Goal: Task Accomplishment & Management: Manage account settings

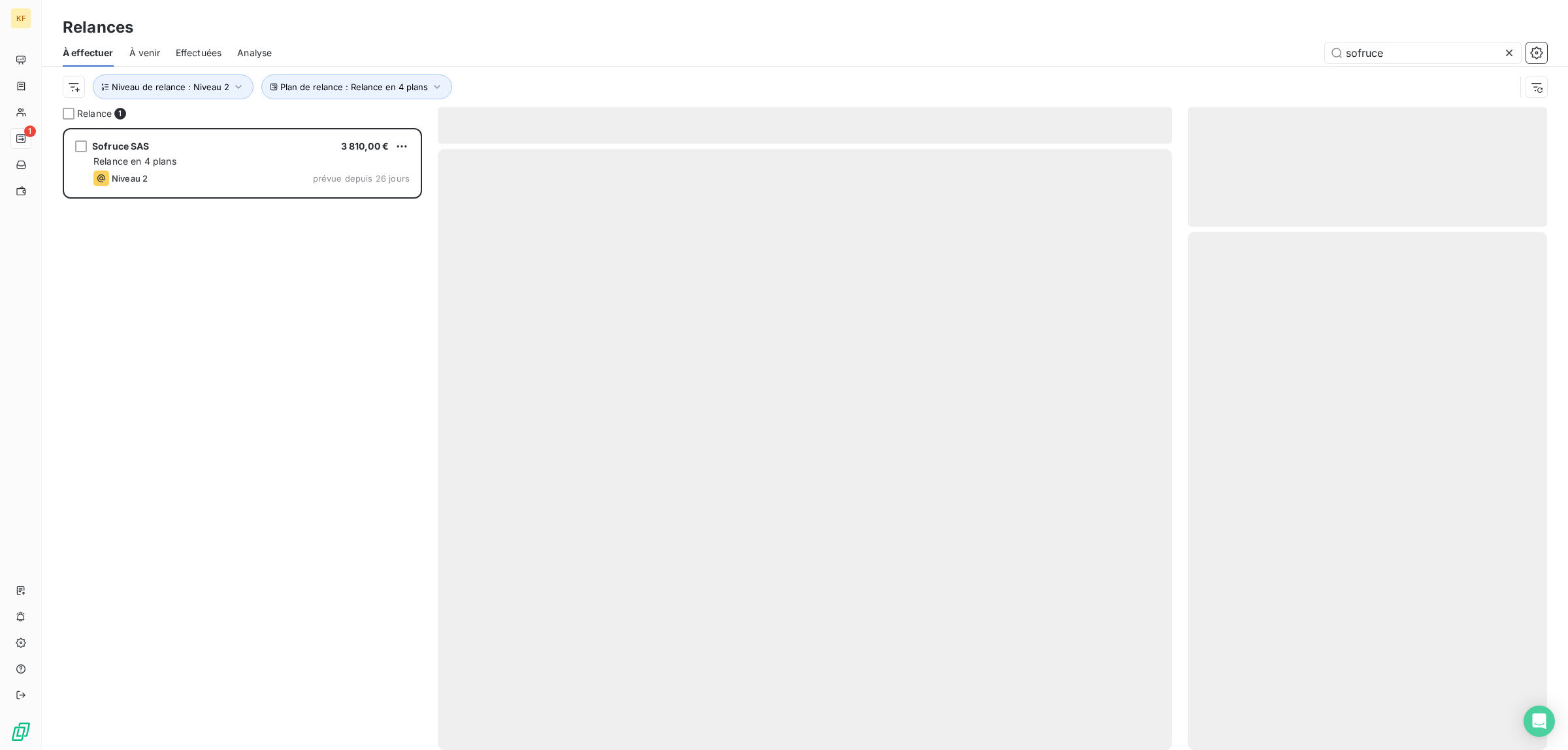
scroll to position [610, 347]
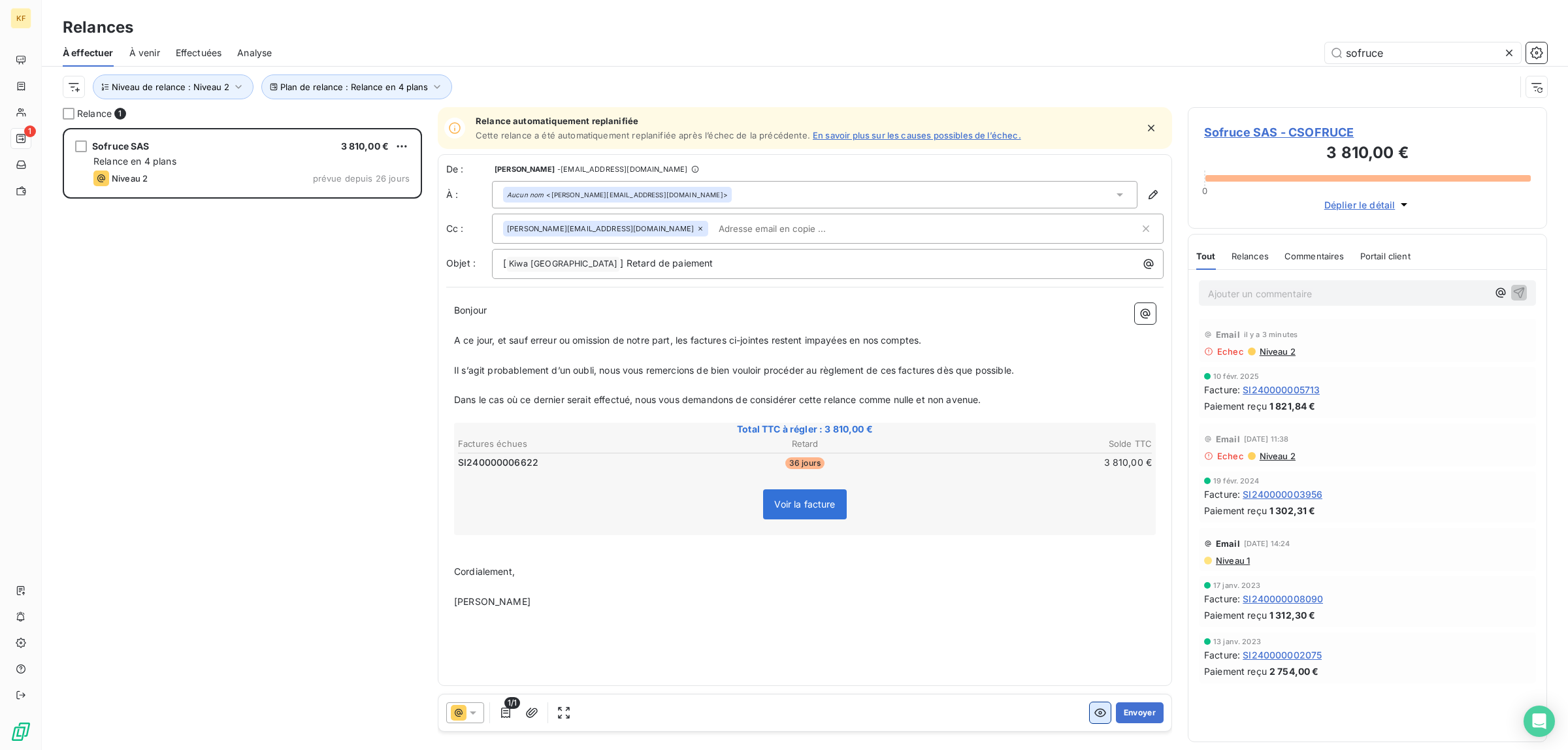
click at [1098, 717] on icon "button" at bounding box center [1100, 713] width 13 height 13
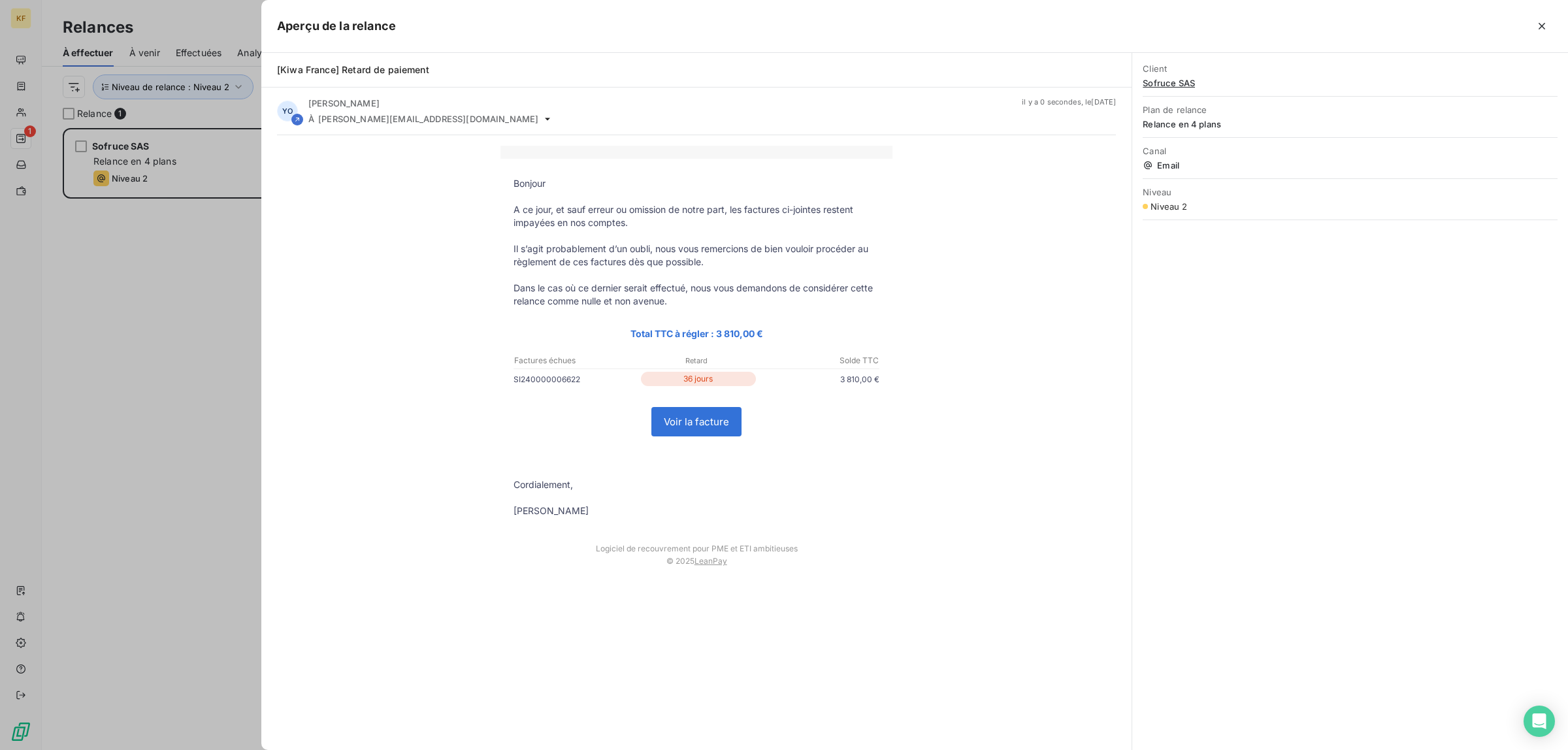
click at [726, 426] on link "Voir la facture" at bounding box center [696, 421] width 89 height 28
click at [187, 488] on div at bounding box center [784, 375] width 1568 height 750
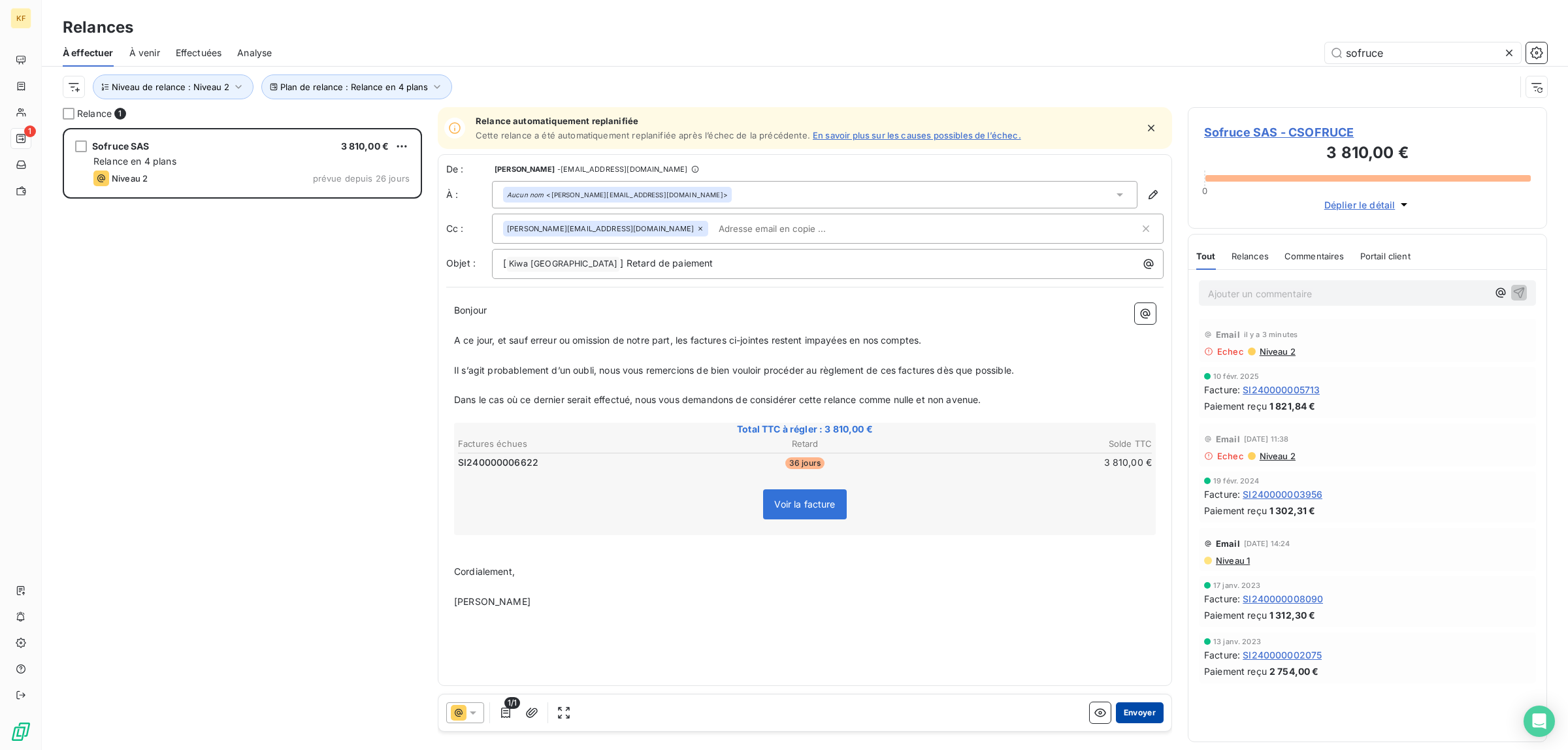
click at [1145, 714] on button "Envoyer" at bounding box center [1140, 712] width 48 height 21
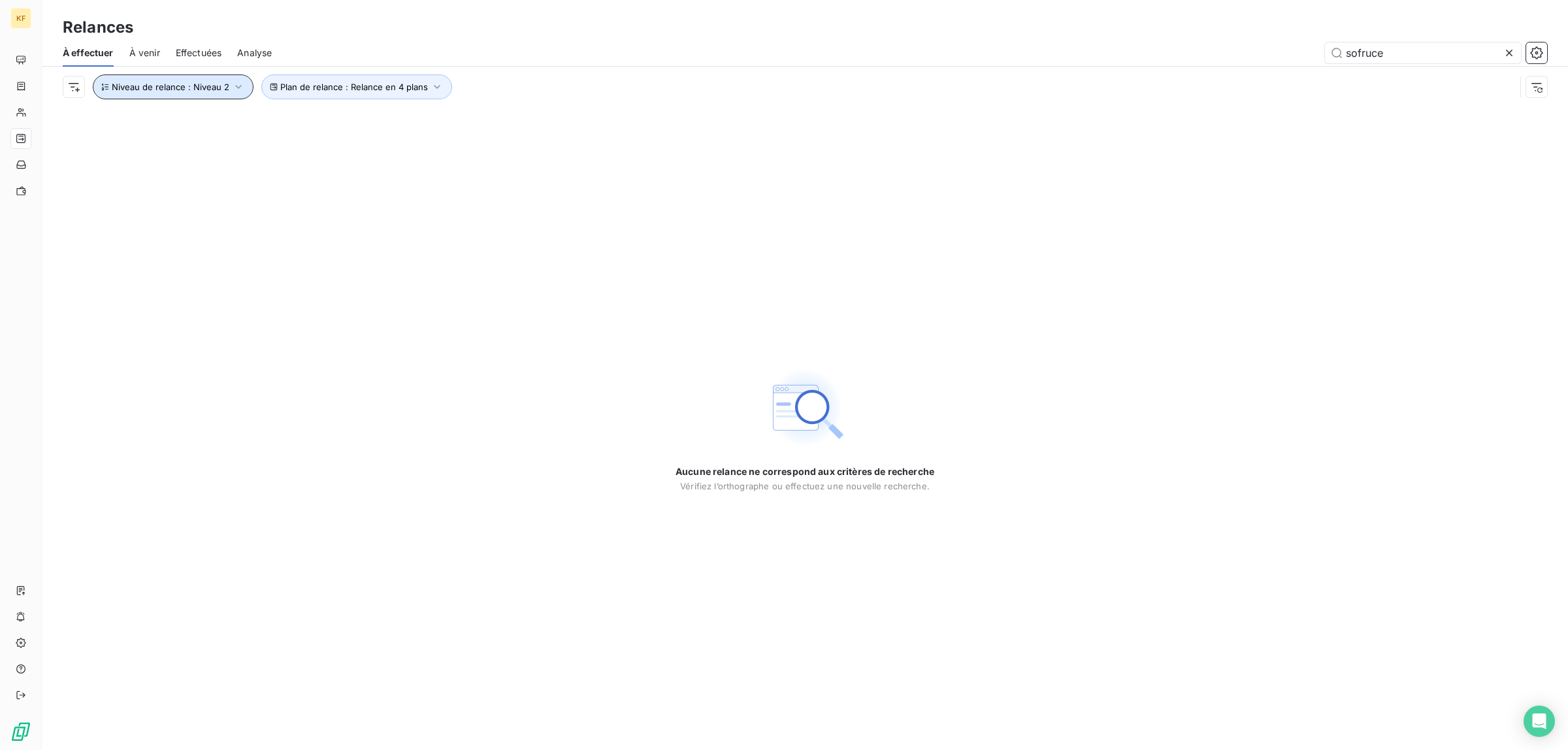
click at [168, 82] on button "Niveau de relance : Niveau 2" at bounding box center [173, 87] width 161 height 25
click at [331, 120] on div "Niveau 2" at bounding box center [365, 121] width 189 height 27
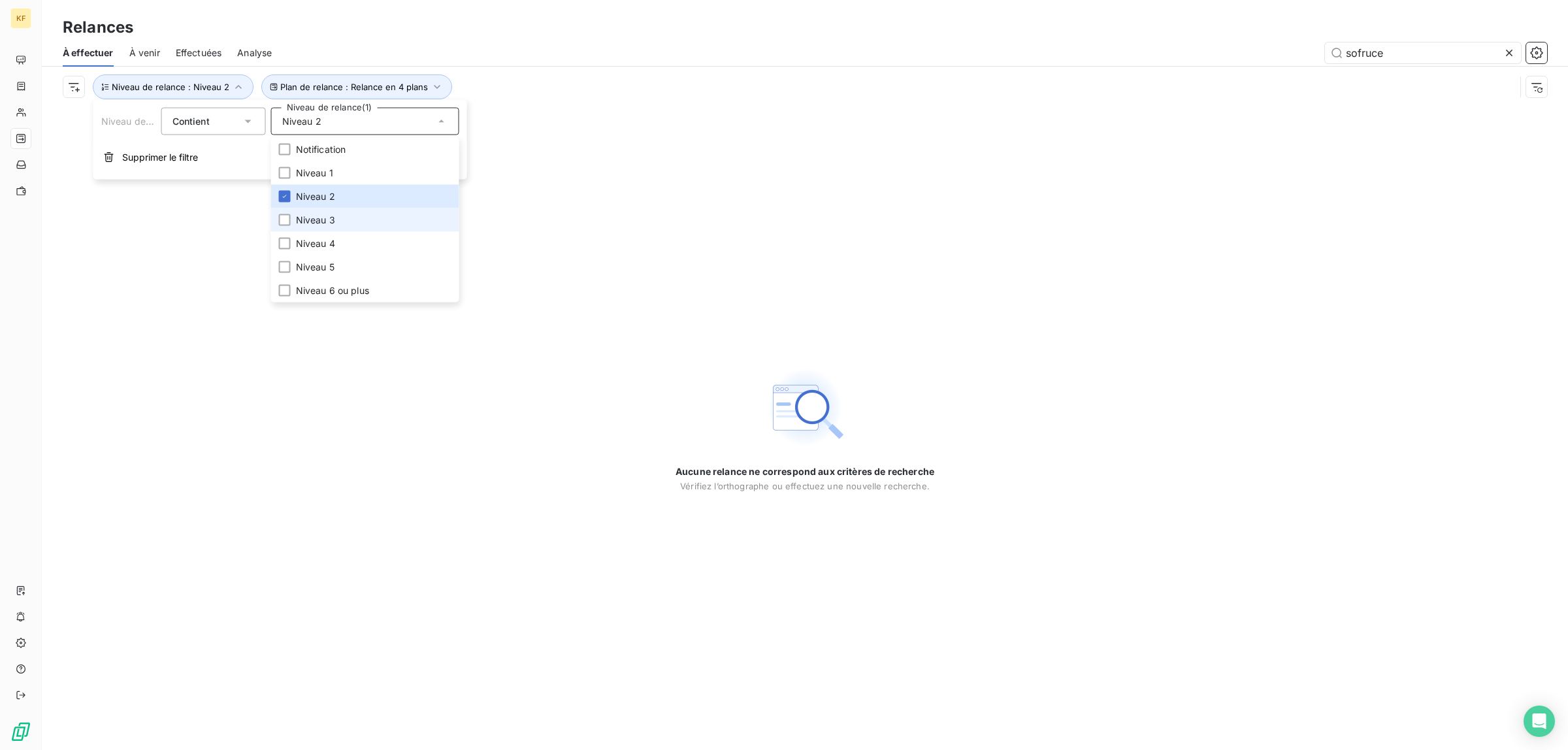
click at [350, 214] on li "Niveau 3" at bounding box center [365, 220] width 189 height 24
click at [333, 191] on span "Niveau 2" at bounding box center [316, 197] width 39 height 13
click at [103, 245] on div "Aucune relance ne correspond aux critères de recherche Vérifiez l’orthographe o…" at bounding box center [805, 428] width 1526 height 643
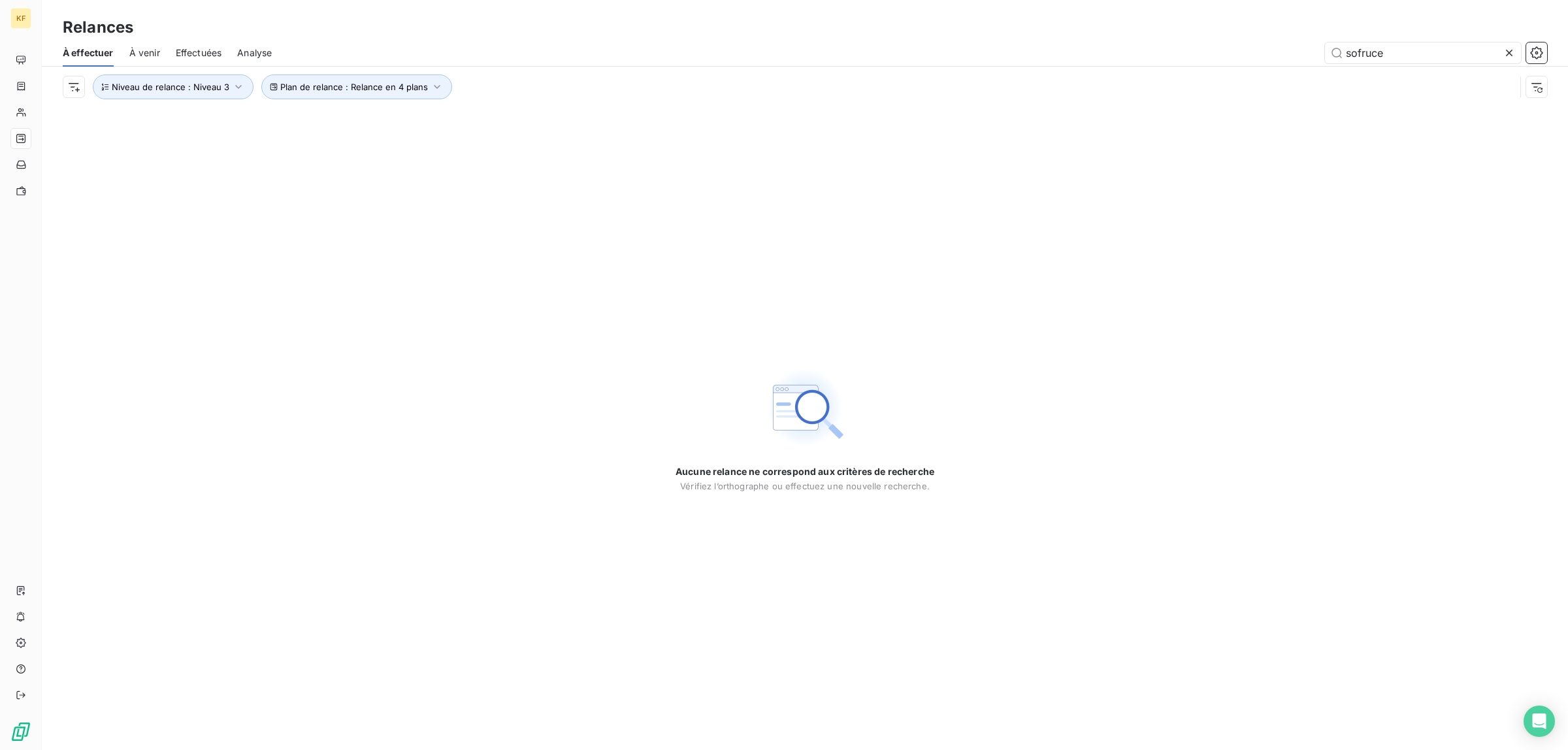
click at [137, 53] on span "À venir" at bounding box center [144, 53] width 31 height 13
click at [90, 51] on span "À effectuer" at bounding box center [87, 53] width 49 height 13
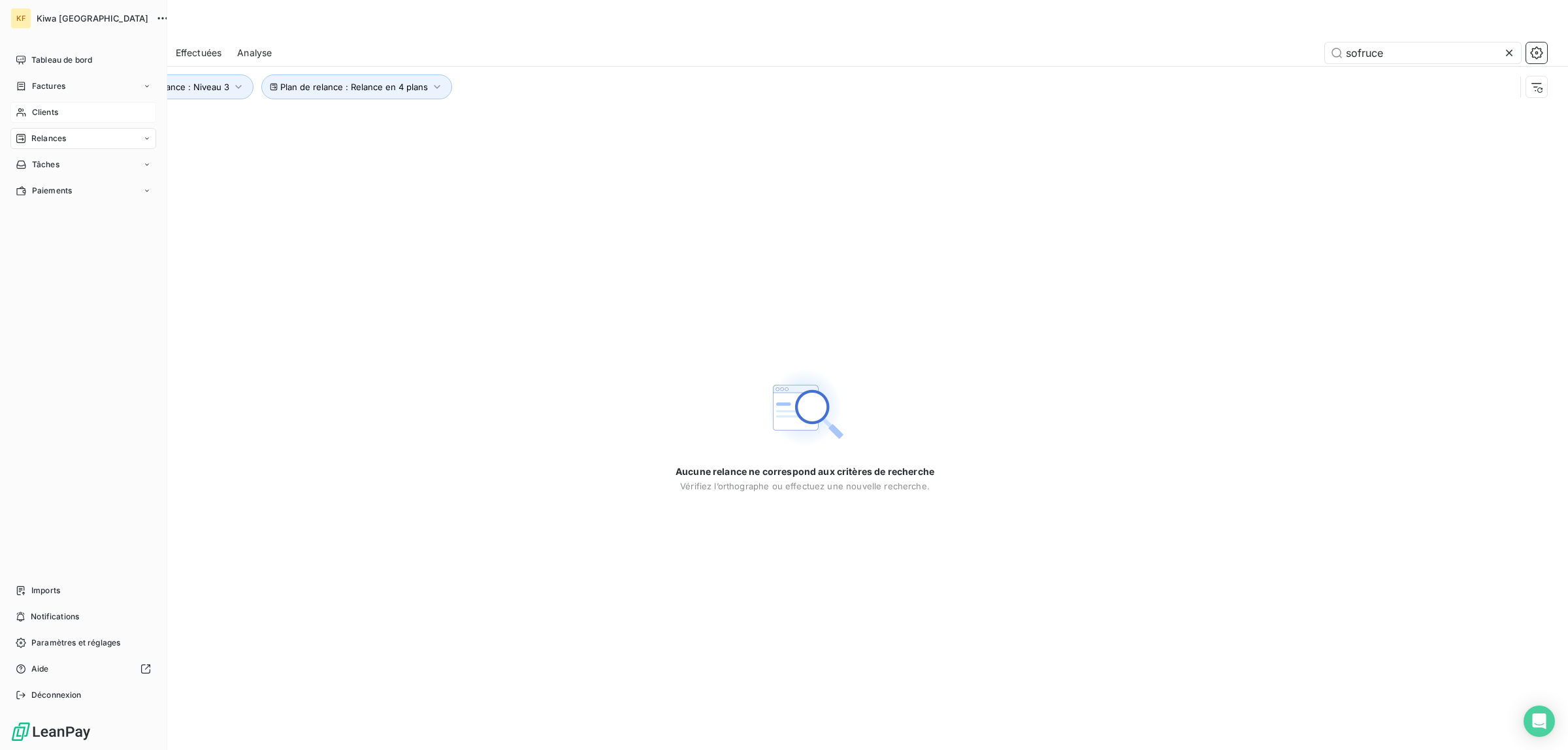
click at [31, 111] on div "Clients" at bounding box center [83, 112] width 146 height 21
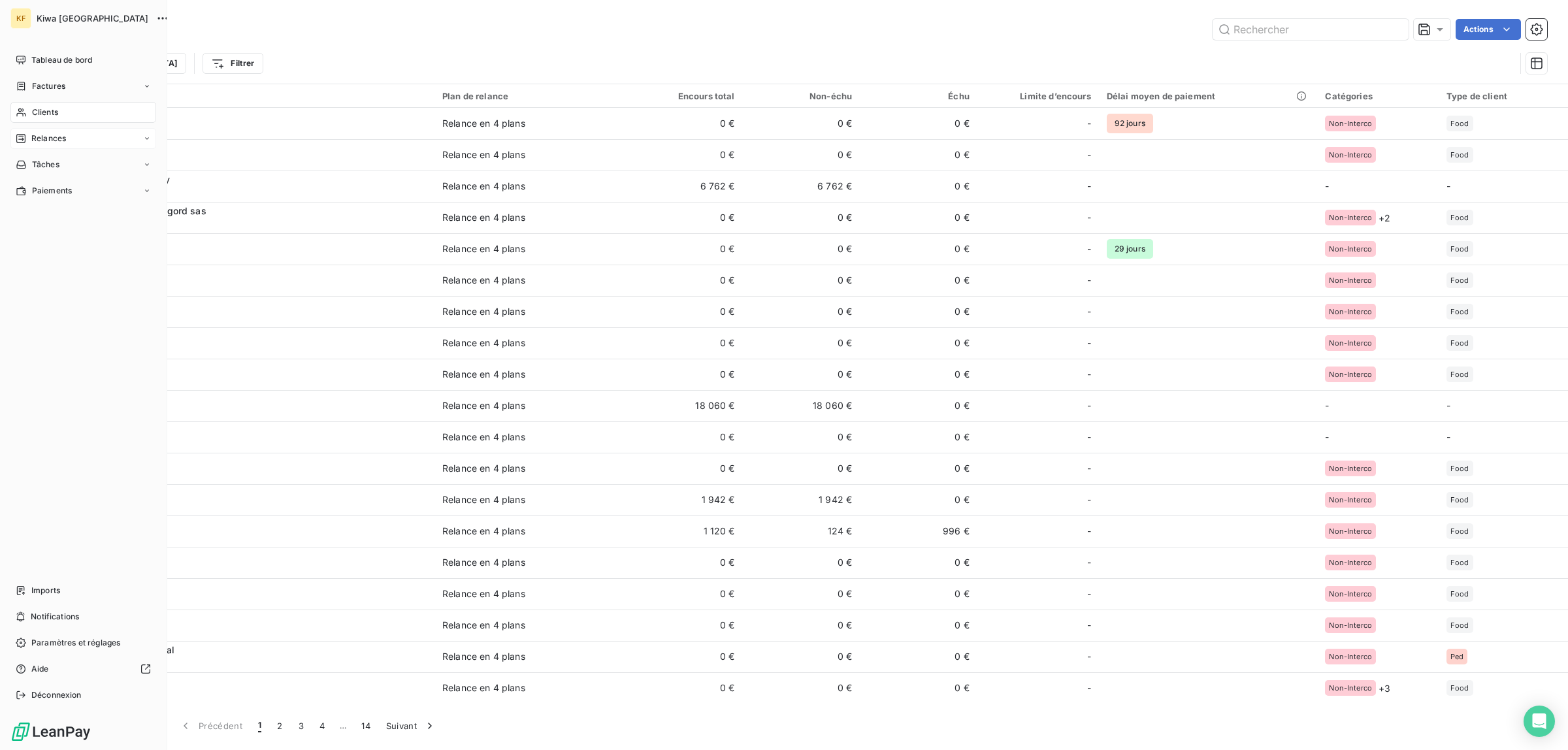
click at [73, 135] on div "Relances" at bounding box center [83, 138] width 146 height 21
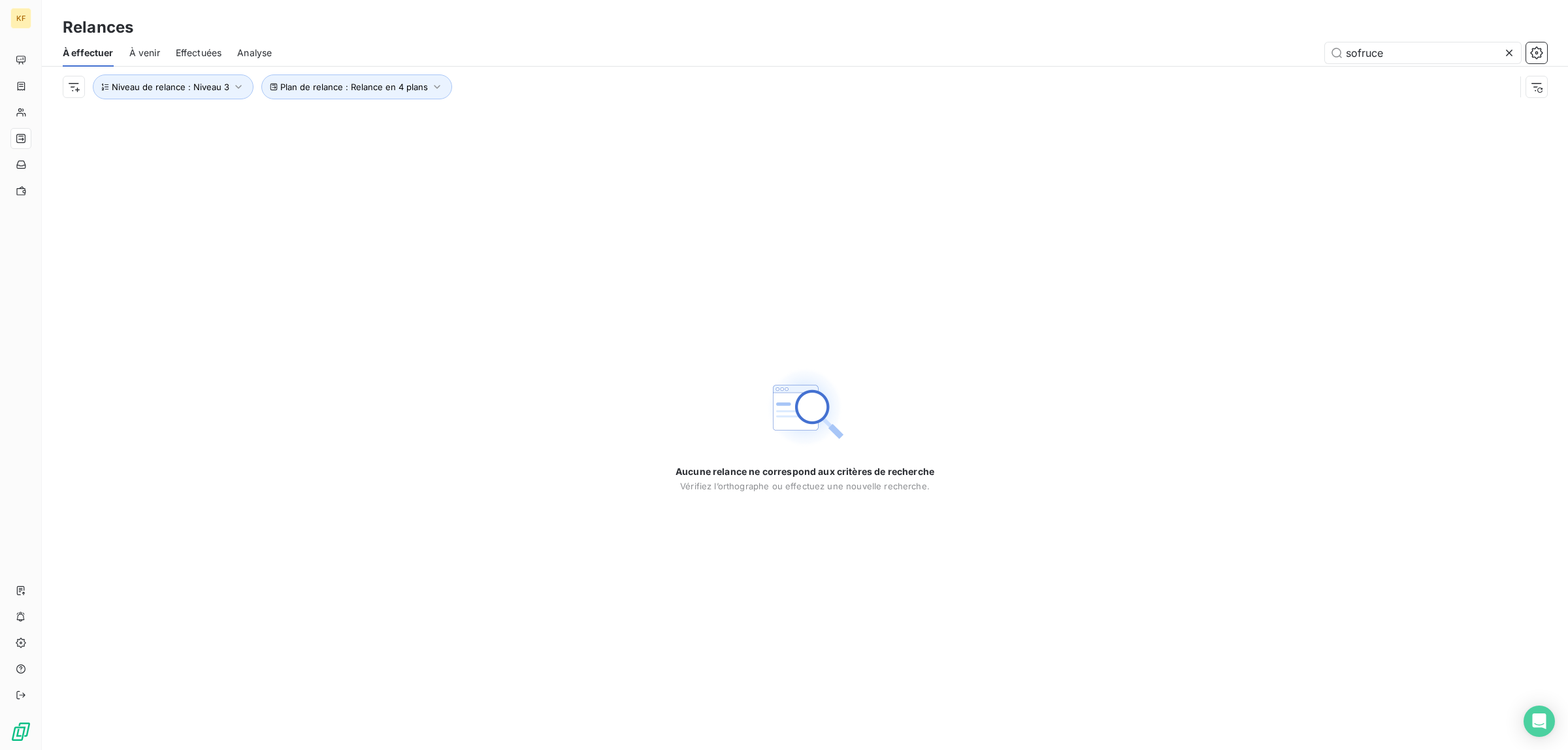
click at [150, 51] on span "À venir" at bounding box center [144, 53] width 31 height 13
click at [92, 62] on div "À effectuer" at bounding box center [87, 53] width 49 height 27
click at [1508, 53] on icon at bounding box center [1509, 53] width 7 height 7
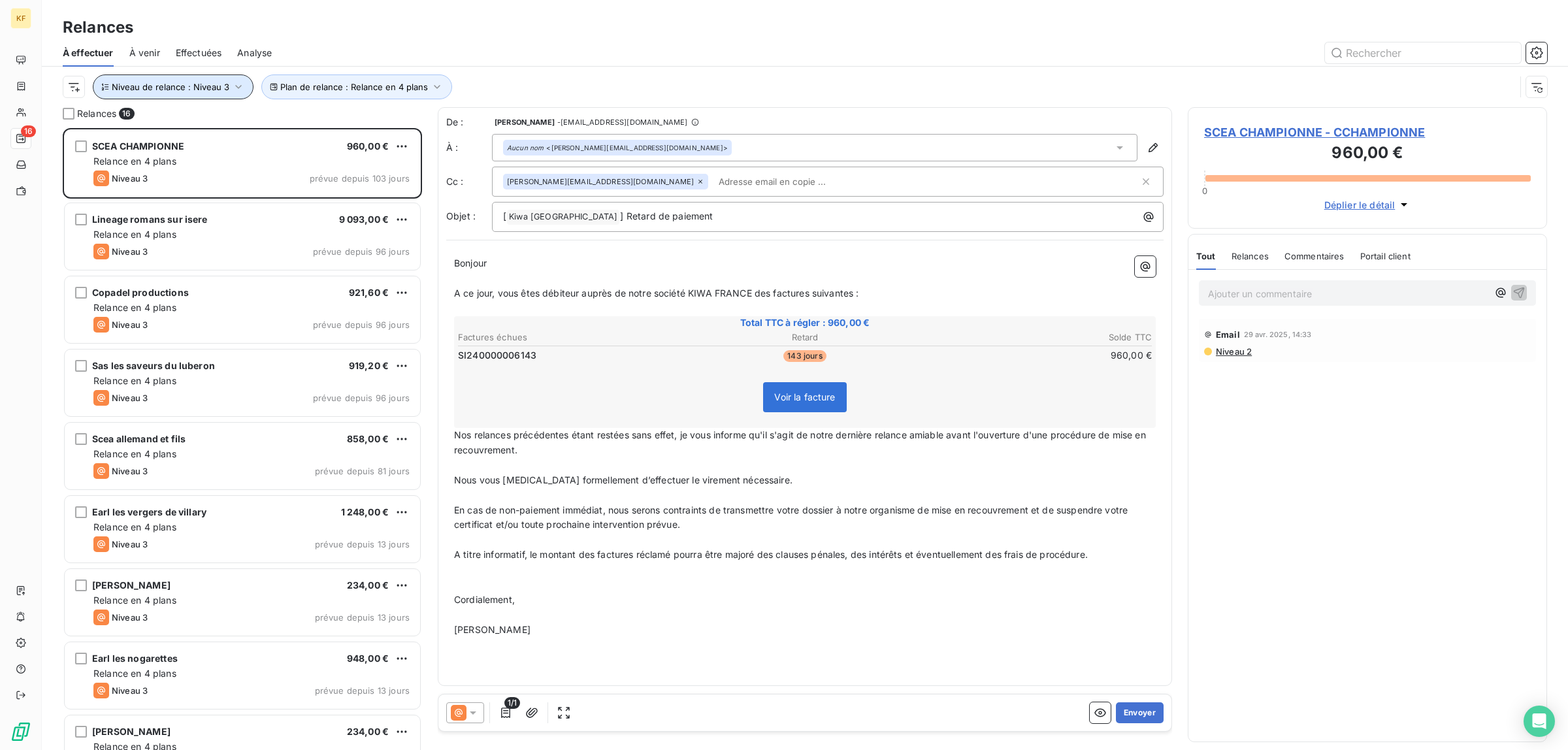
click at [174, 86] on span "Niveau de relance : Niveau 3" at bounding box center [170, 87] width 118 height 10
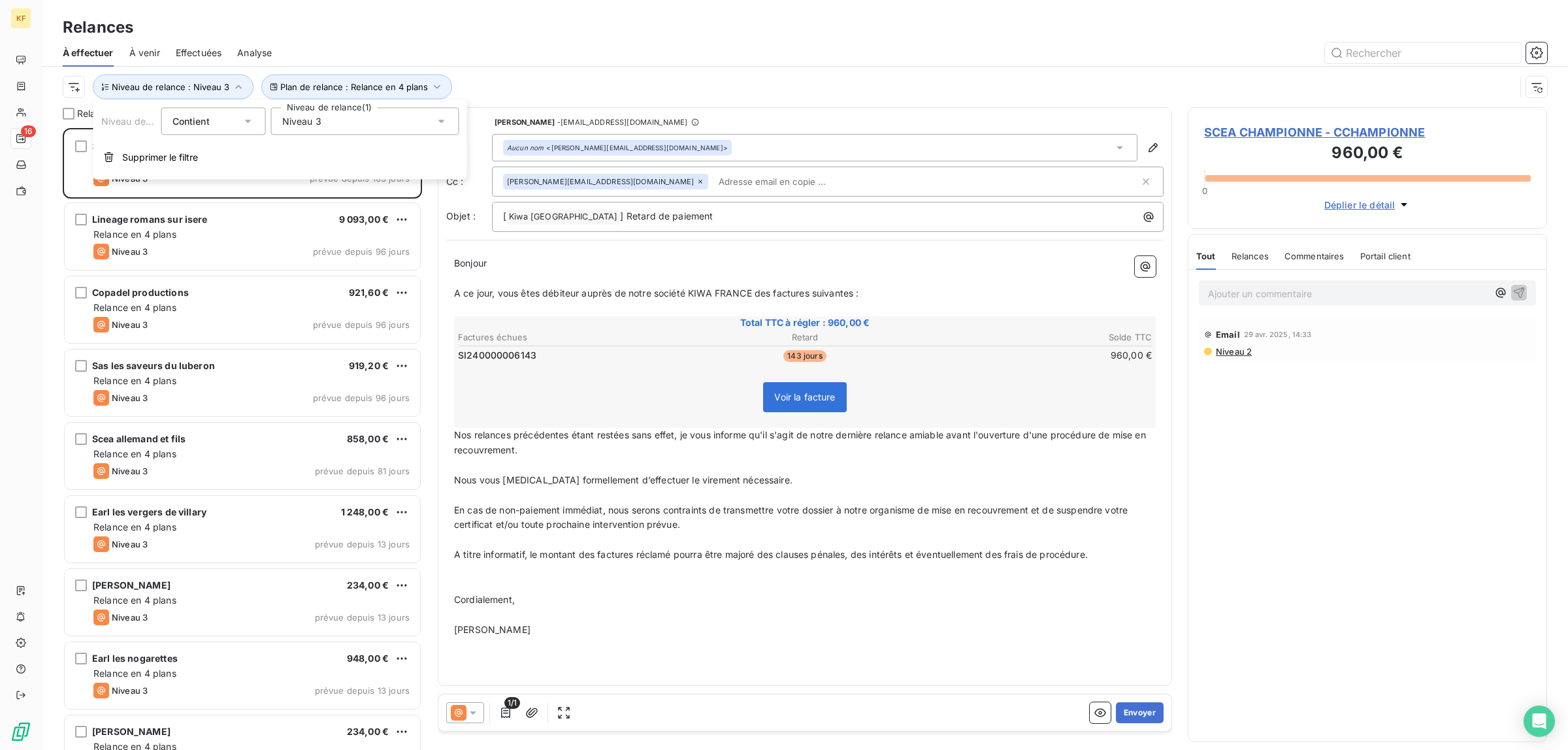
click at [377, 118] on div "Niveau 3" at bounding box center [365, 121] width 189 height 27
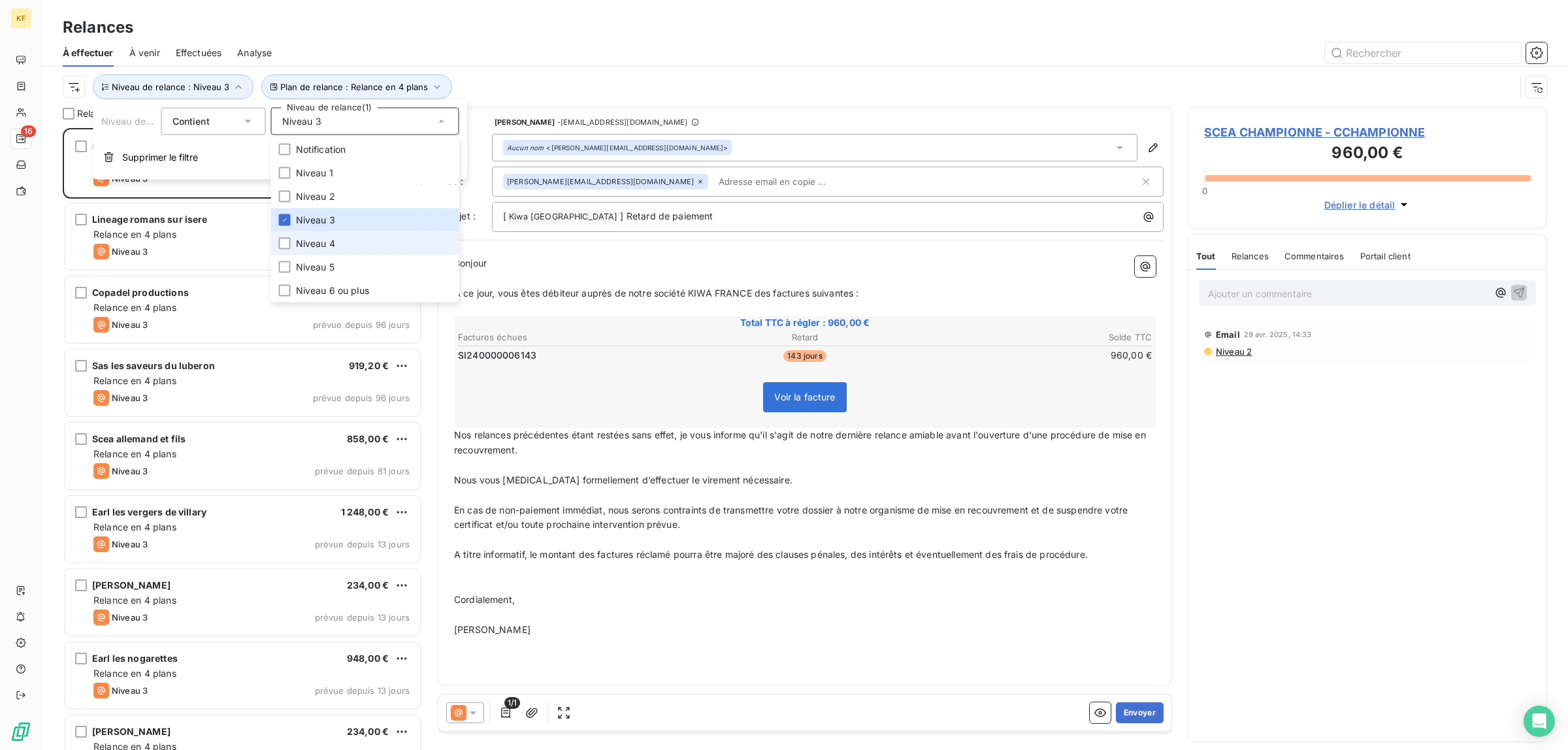
click at [334, 250] on li "Niveau 4" at bounding box center [365, 243] width 189 height 24
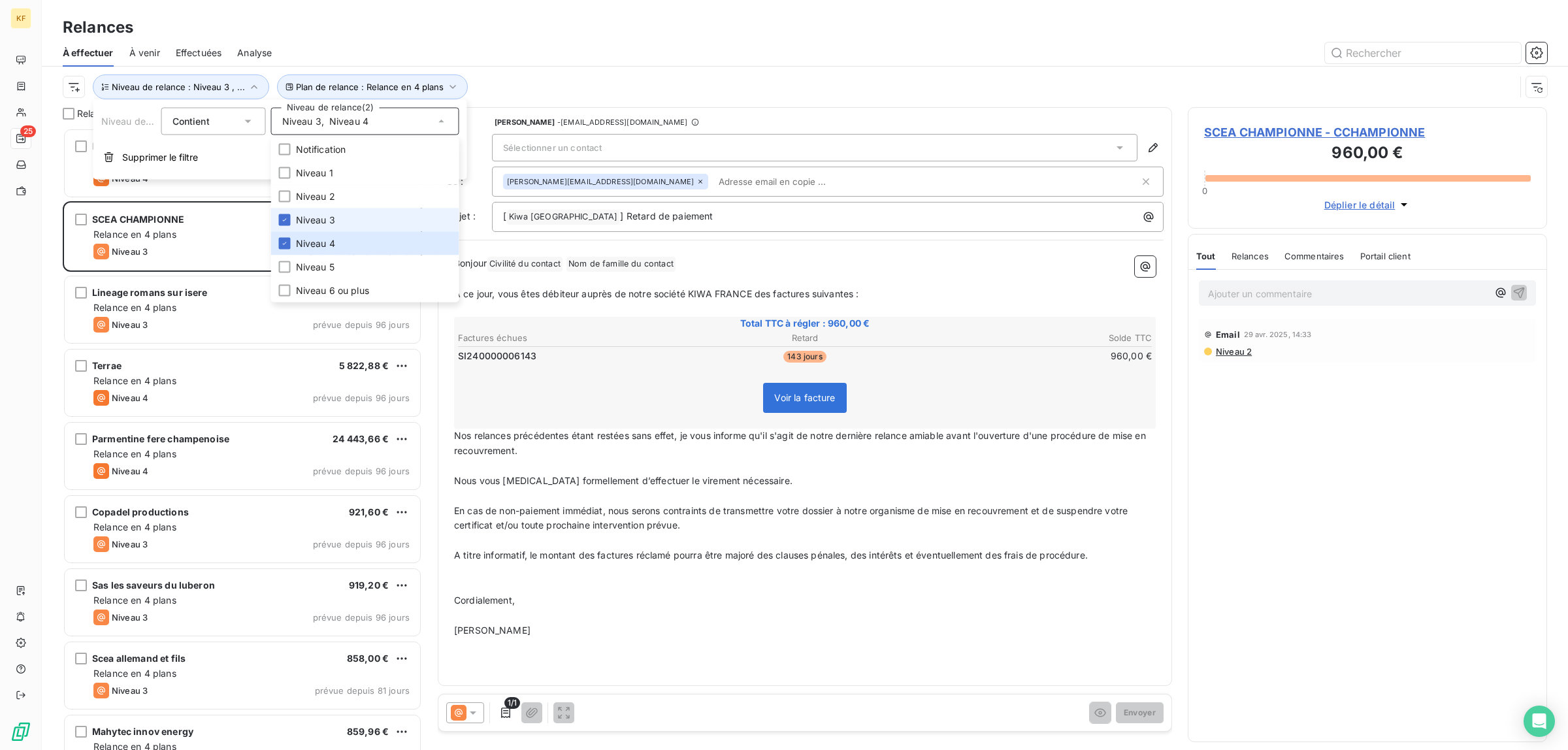
scroll to position [610, 347]
click at [334, 220] on li "Niveau 3" at bounding box center [365, 220] width 189 height 24
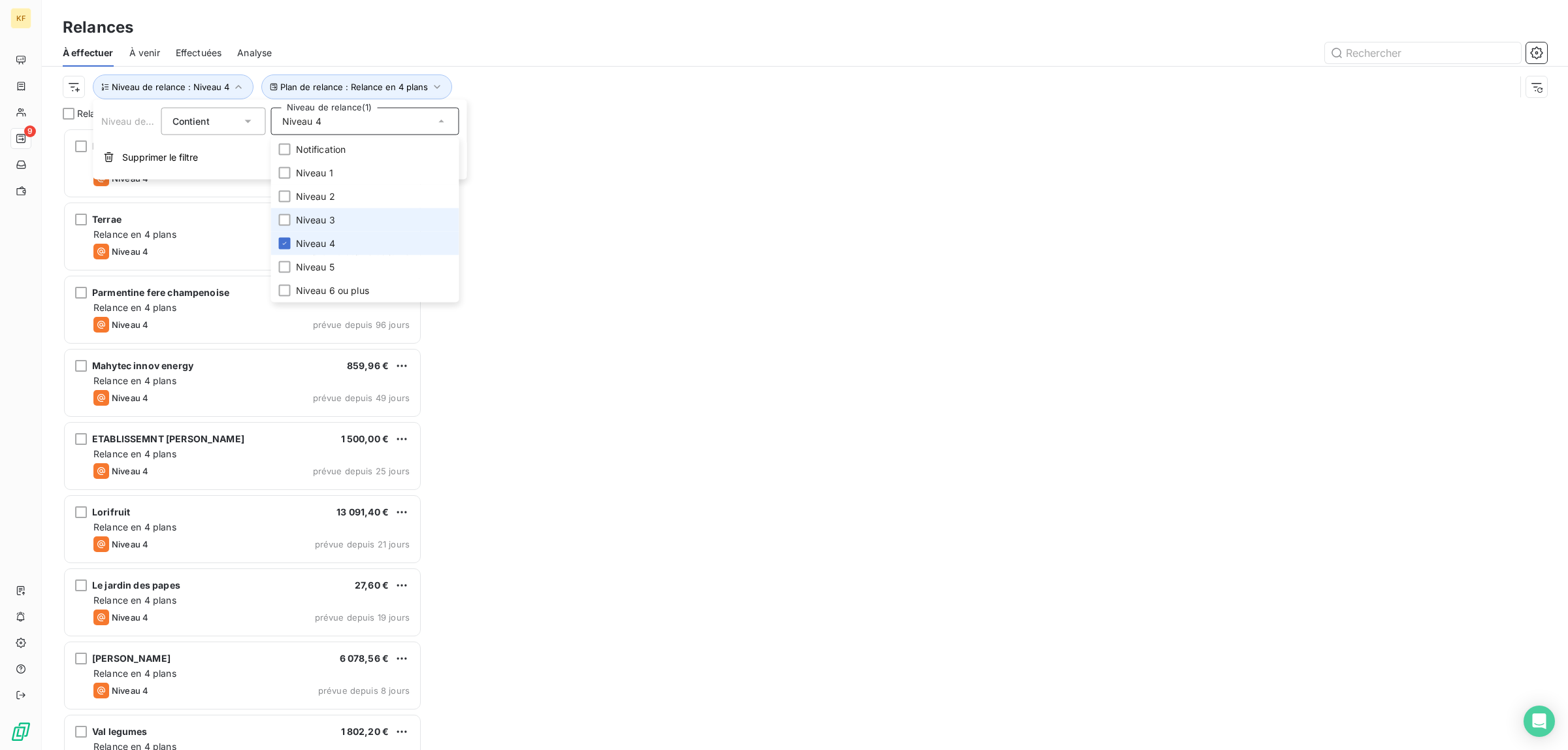
scroll to position [610, 347]
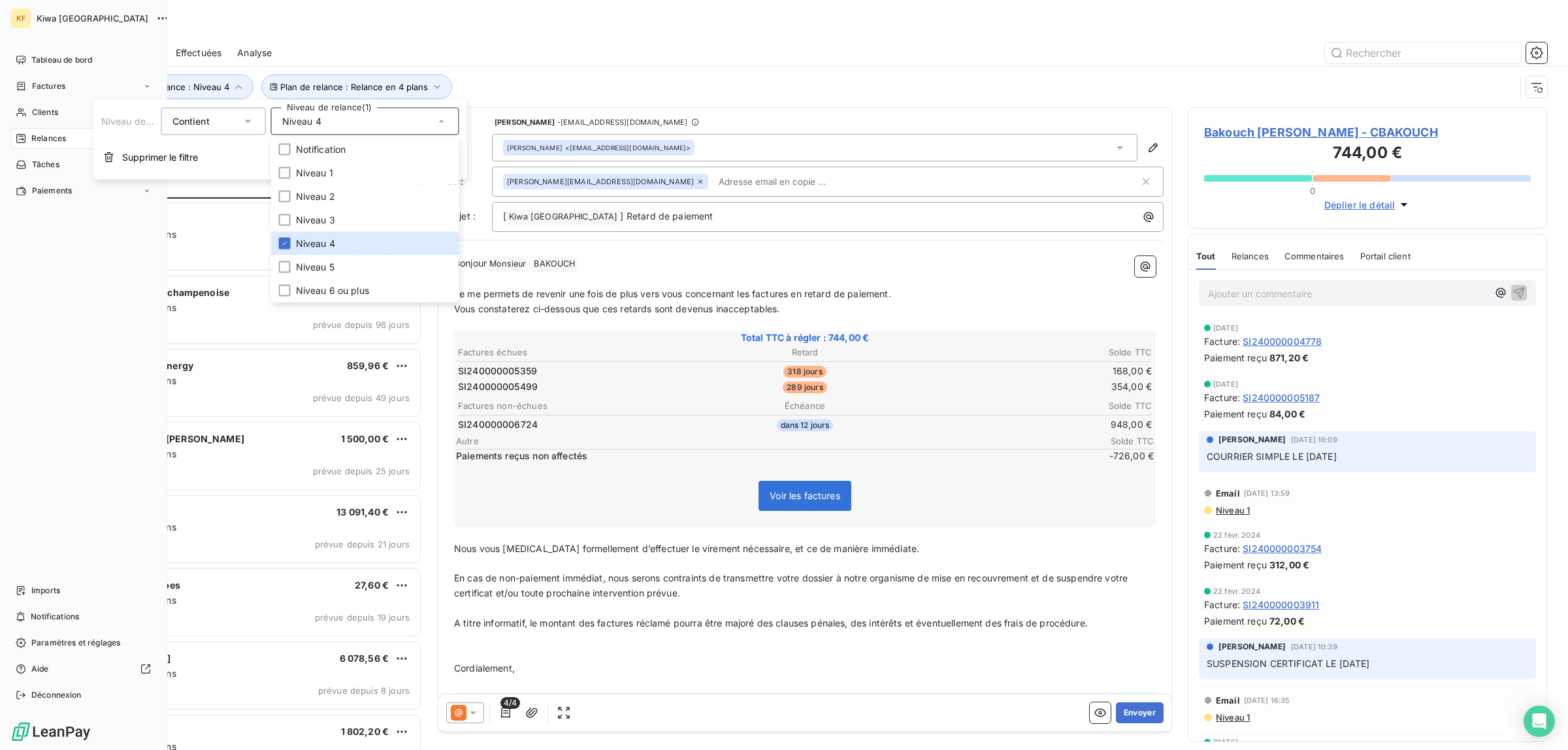
click at [30, 345] on div "Tableau de bord Factures Clients 9 Relances Tâches Paiements Imports Notificati…" at bounding box center [83, 378] width 146 height 656
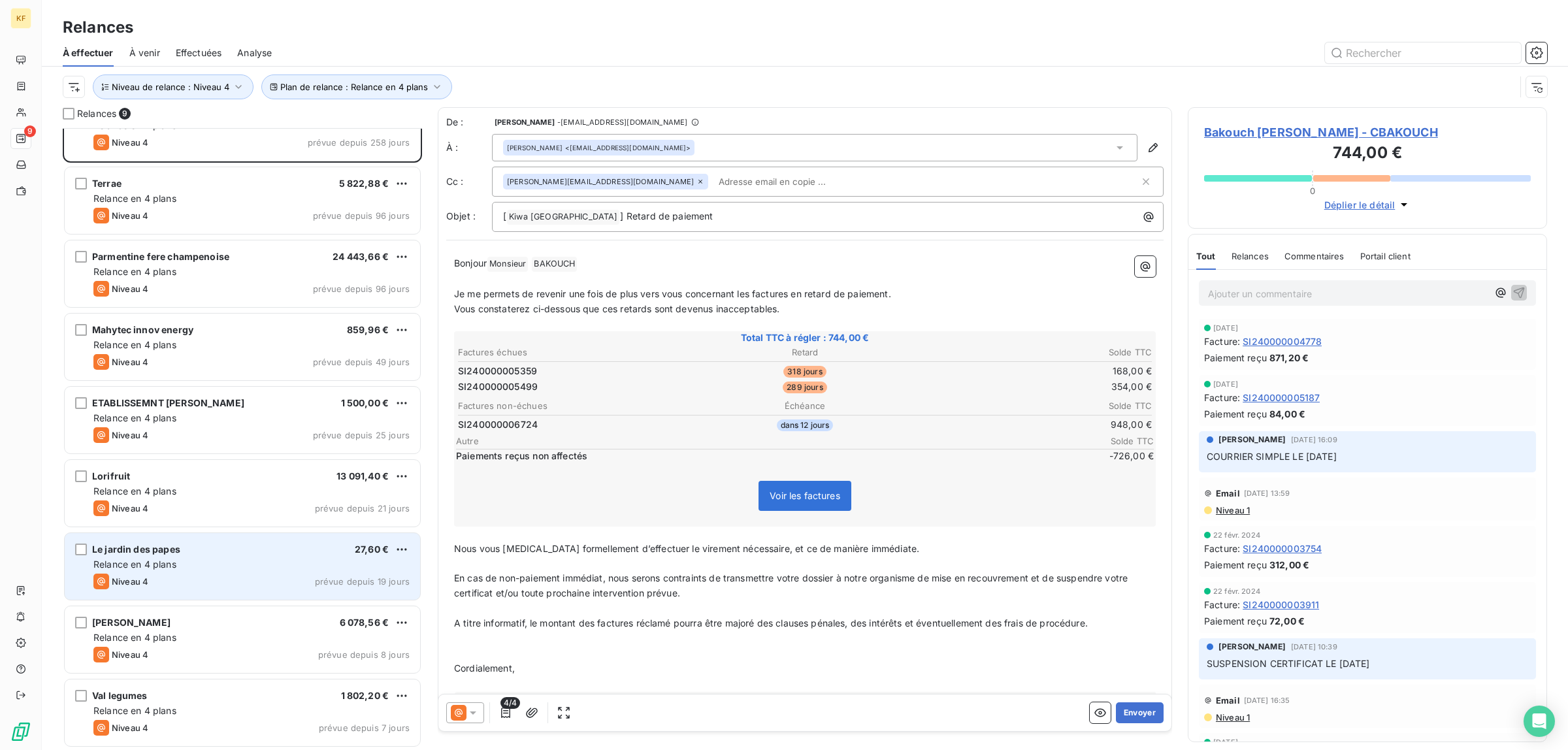
scroll to position [0, 0]
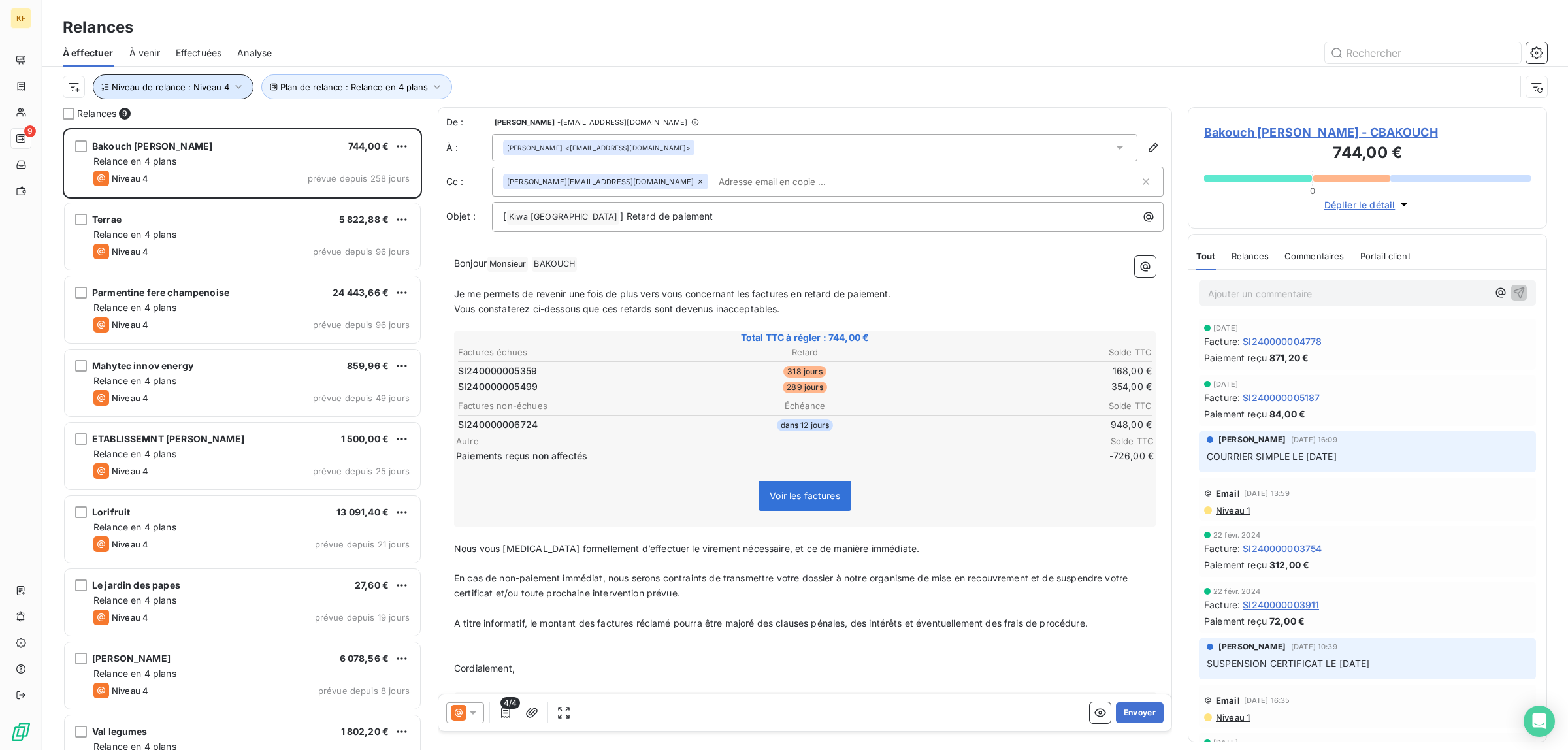
click at [220, 86] on span "Niveau de relance : Niveau 4" at bounding box center [170, 87] width 118 height 10
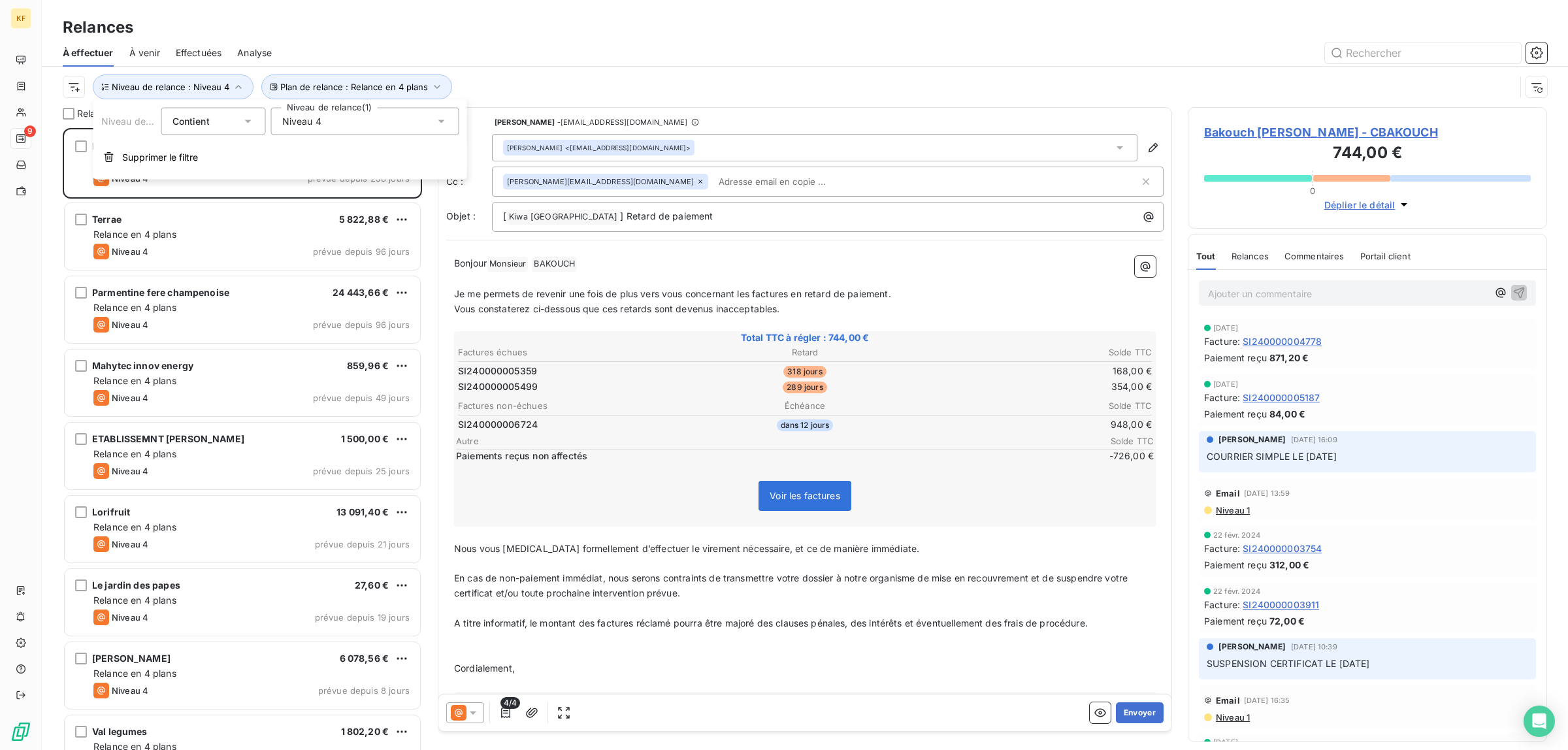
click at [403, 124] on div "Niveau 4" at bounding box center [365, 121] width 189 height 27
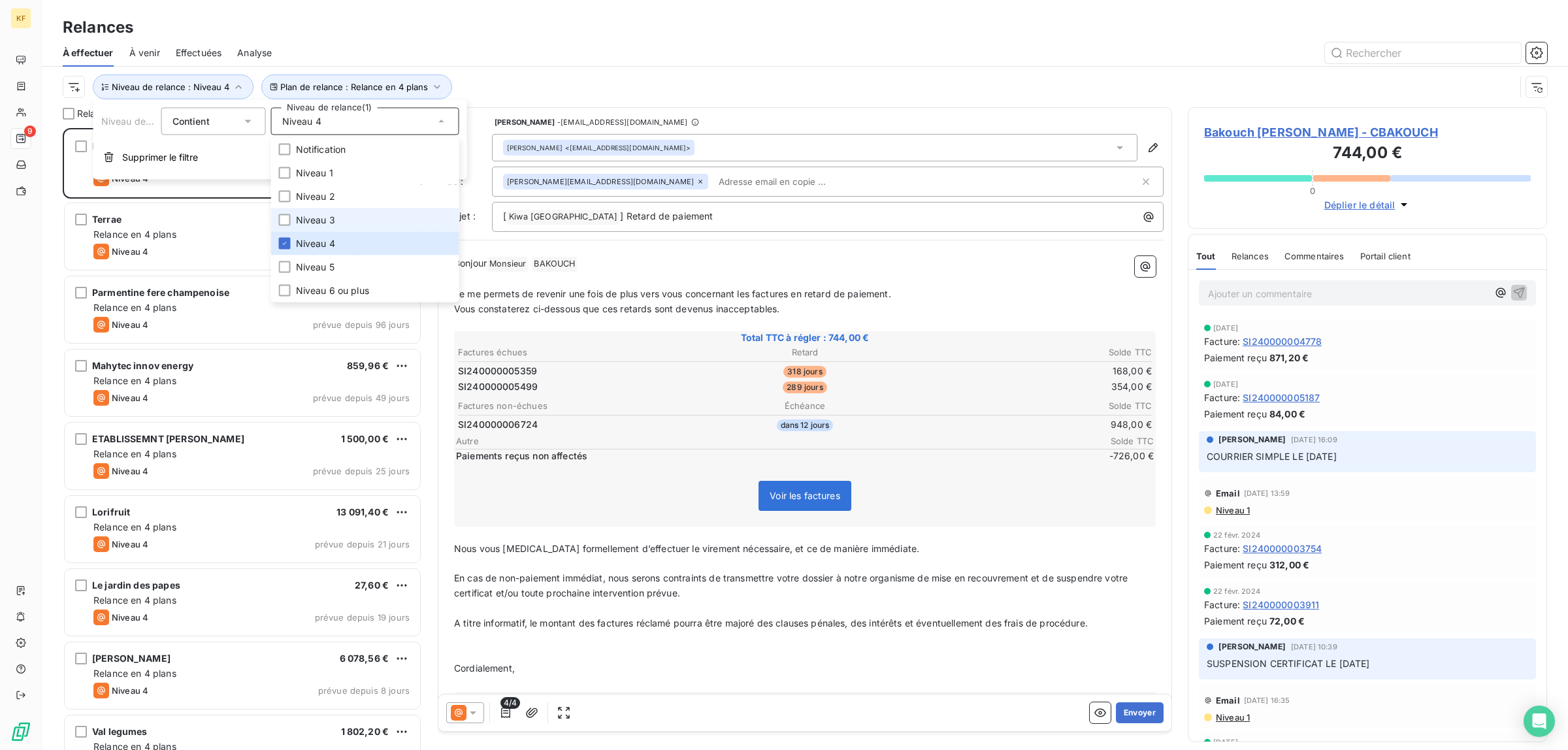
click at [340, 216] on li "Niveau 3" at bounding box center [365, 220] width 189 height 24
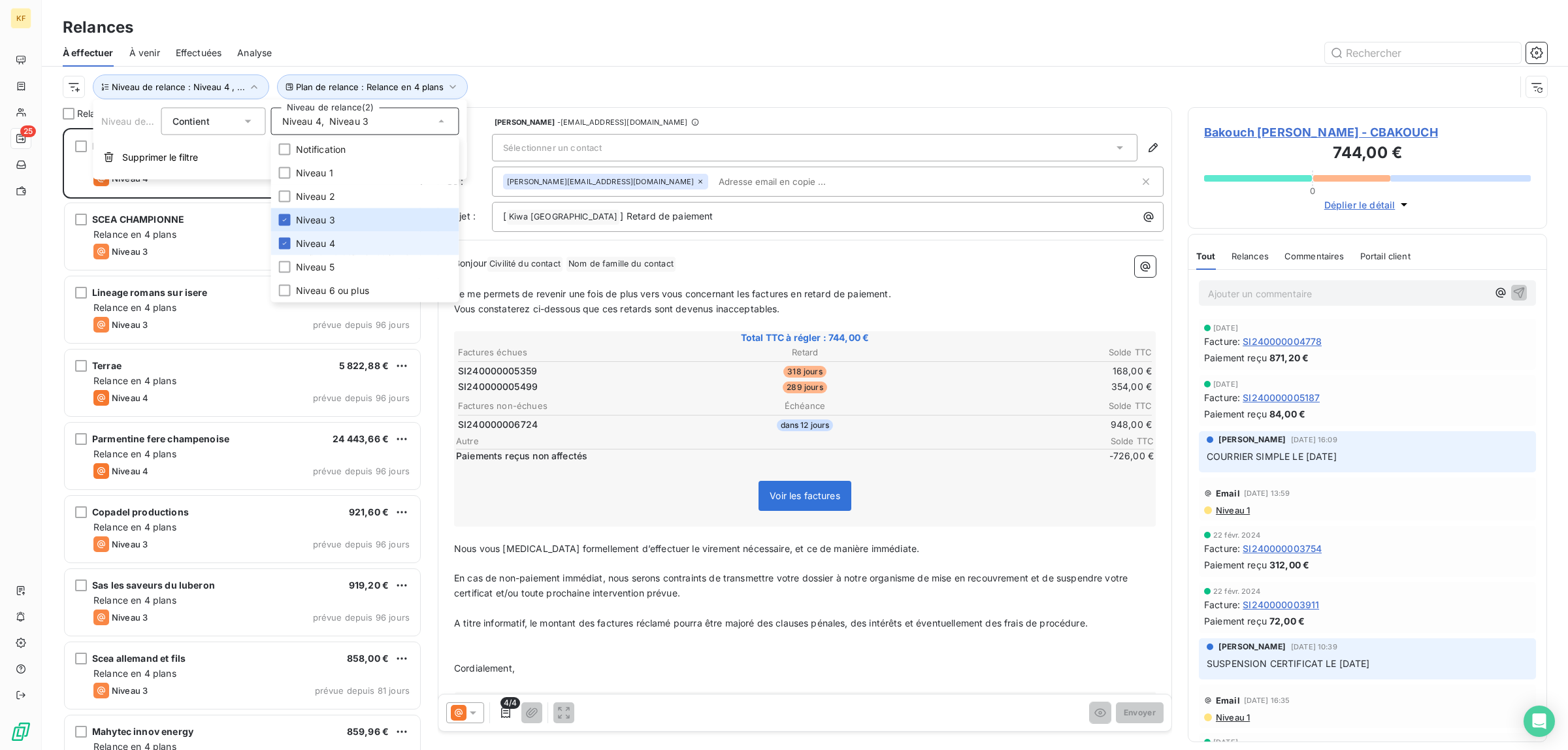
scroll to position [610, 347]
click at [550, 16] on div "Relances" at bounding box center [805, 27] width 1526 height 24
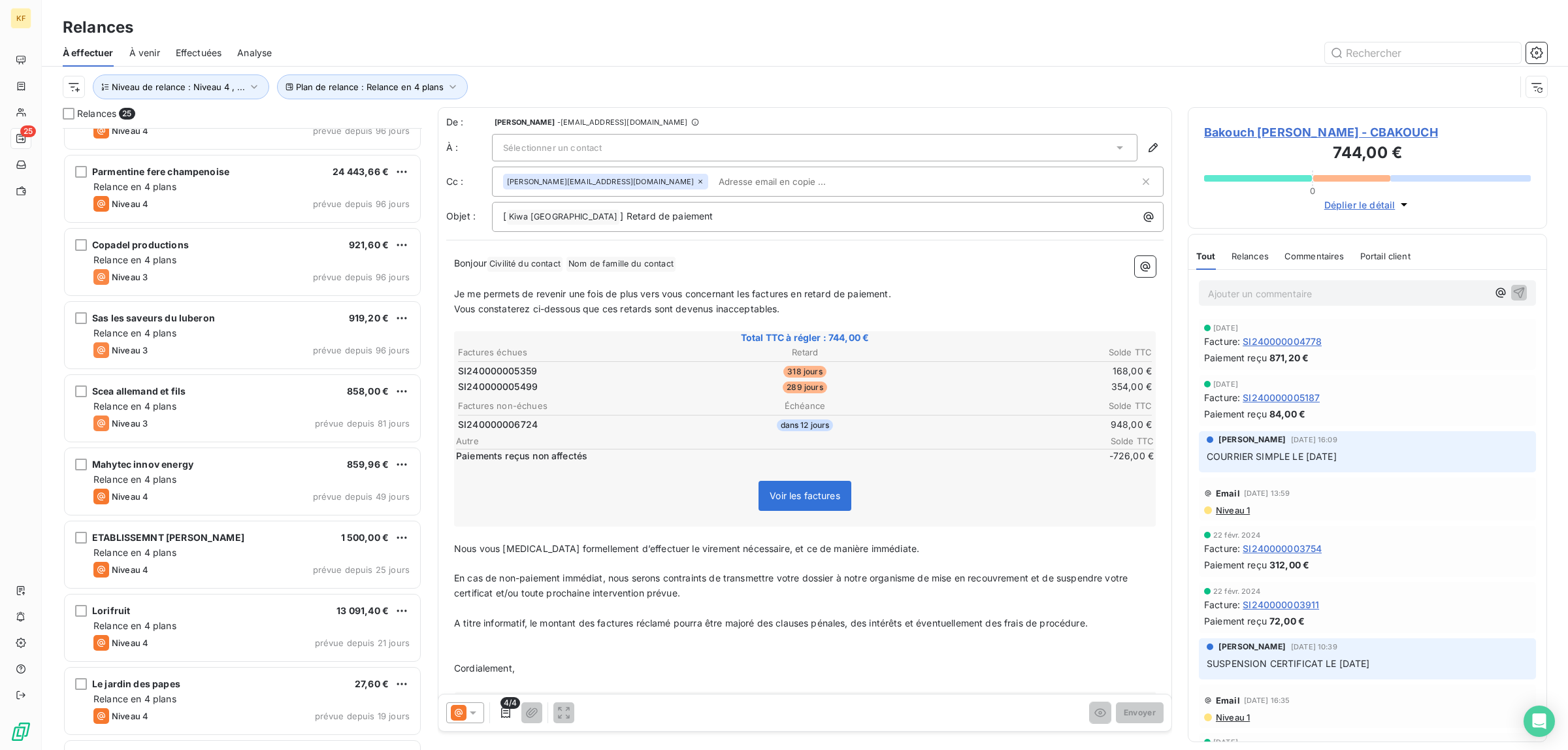
scroll to position [0, 0]
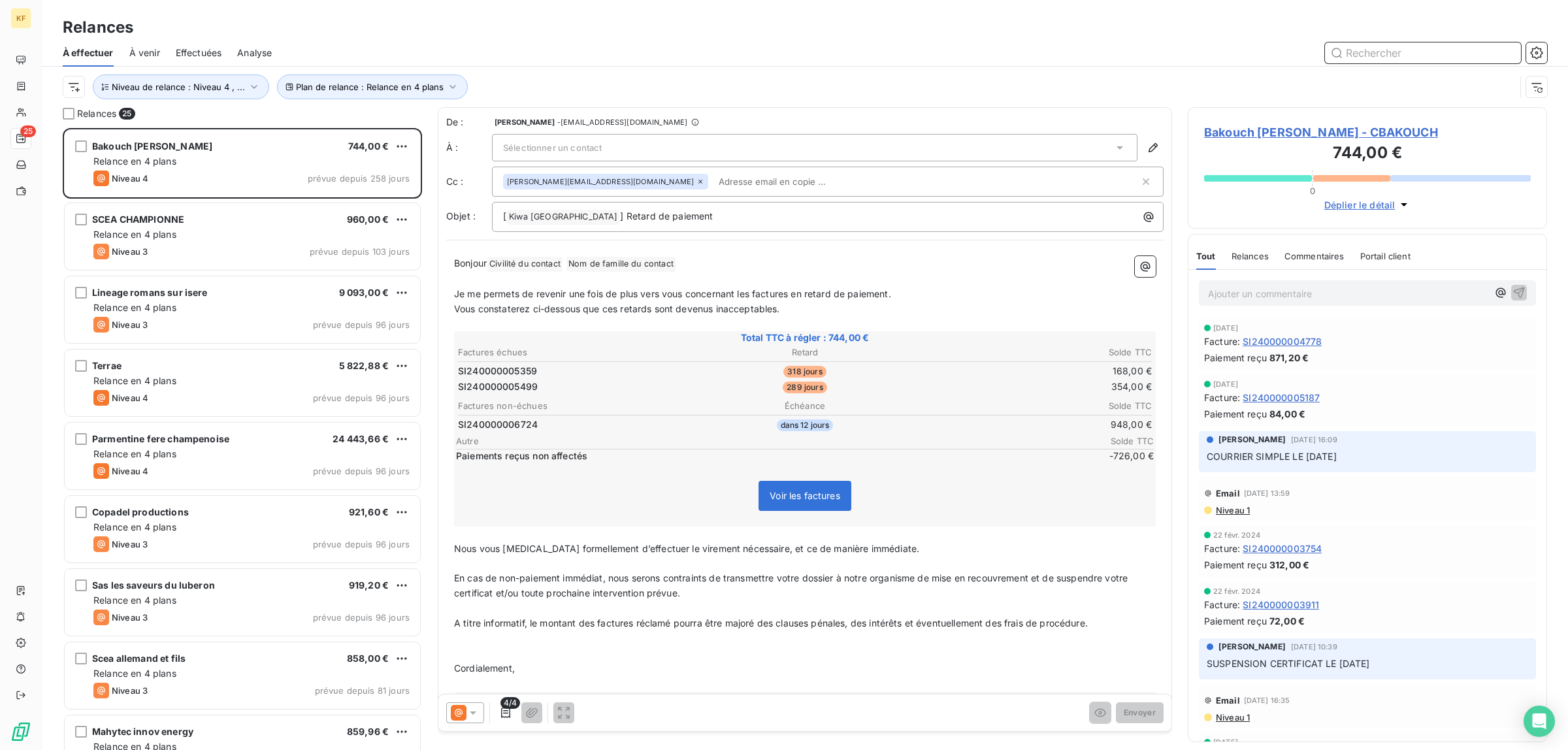
click at [1396, 47] on input "text" at bounding box center [1423, 53] width 196 height 21
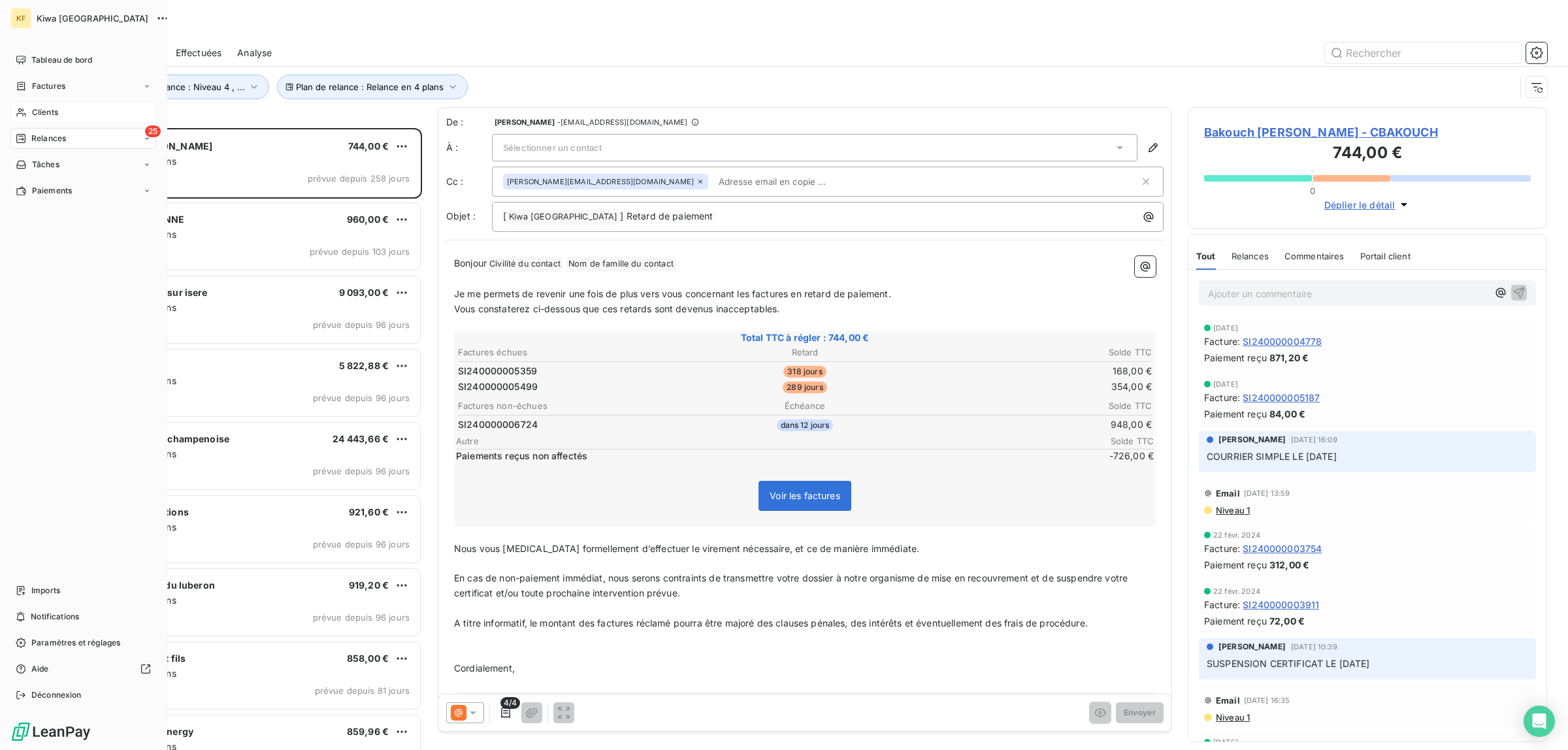
click at [43, 109] on span "Clients" at bounding box center [45, 112] width 26 height 12
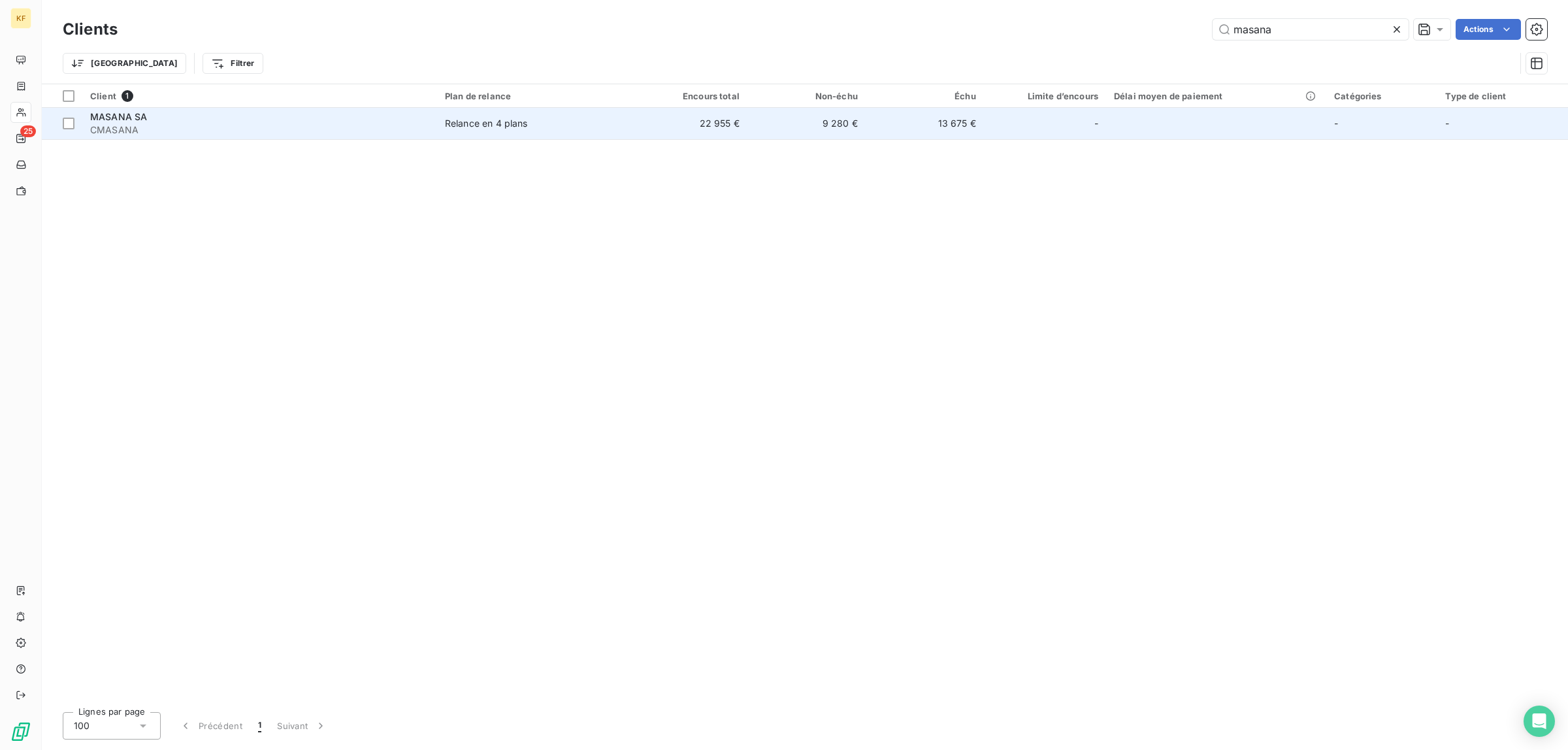
type input "masana"
click at [225, 119] on div "MASANA SA" at bounding box center [259, 117] width 339 height 13
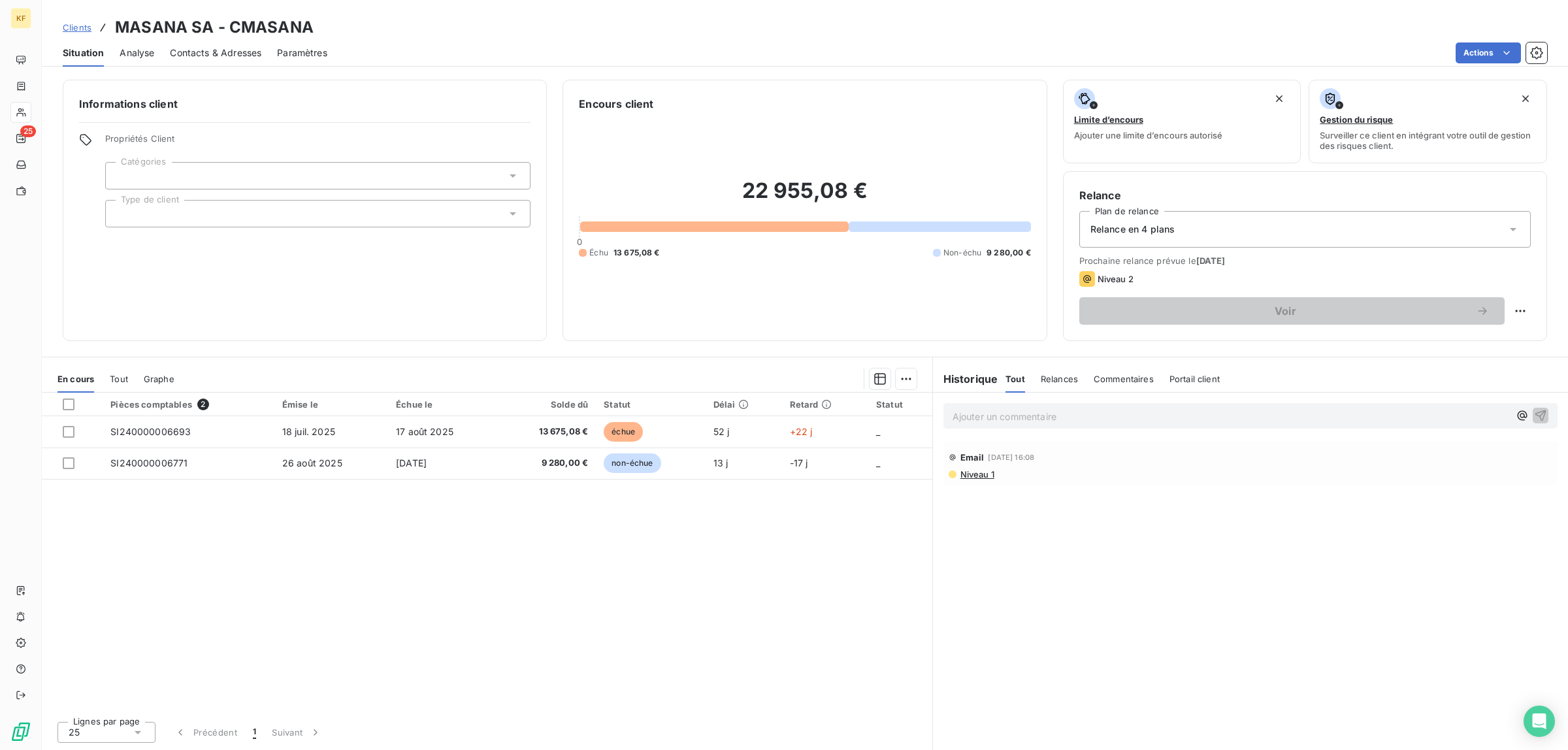
click at [334, 212] on div at bounding box center [318, 214] width 425 height 27
click at [339, 198] on div "Propriétés Client Catégories Type de client" at bounding box center [318, 181] width 425 height 94
click at [339, 176] on div at bounding box center [318, 176] width 425 height 27
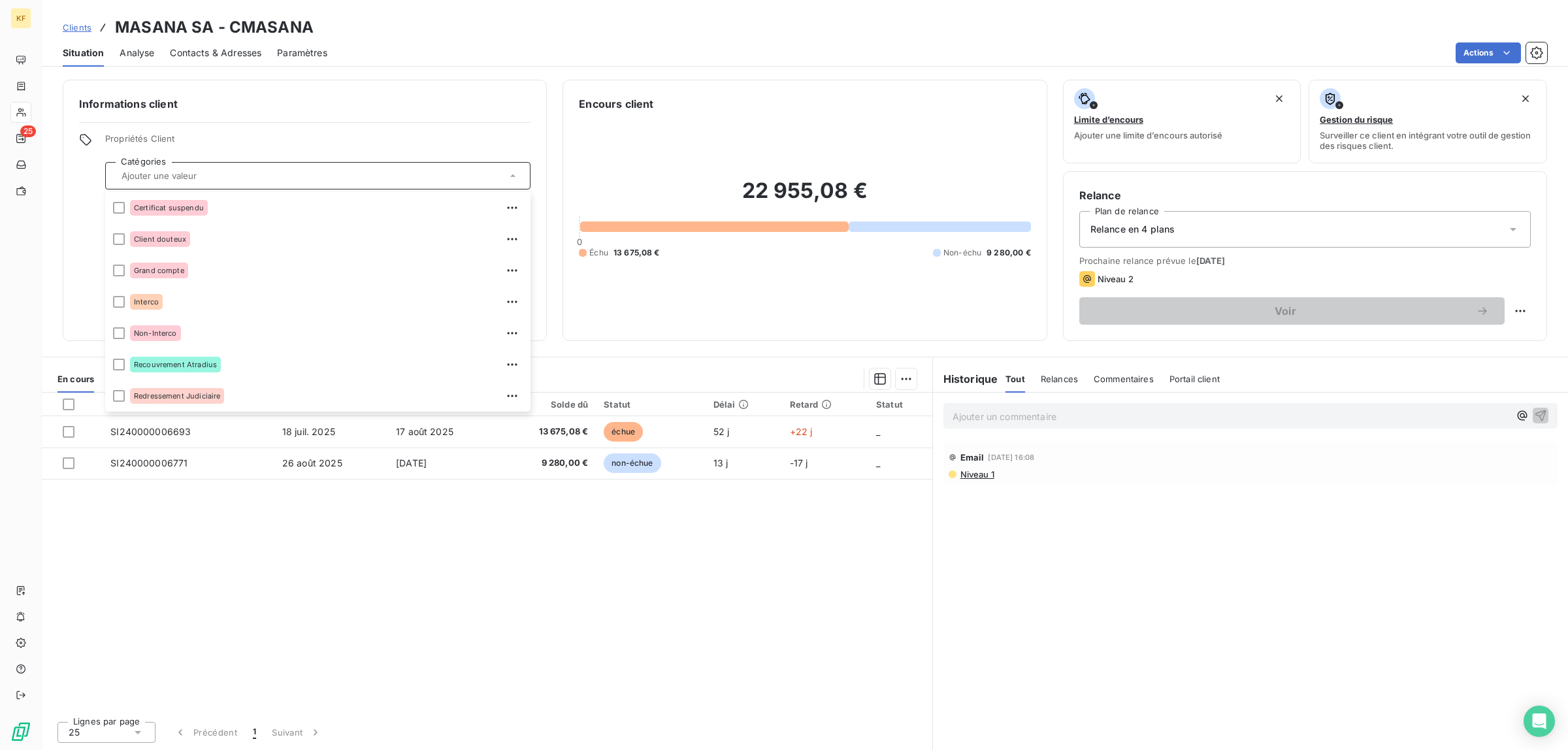
click at [792, 309] on div "22 955,08 € 0 Échu 13 675,08 € Non-échu 9 280,00 €" at bounding box center [804, 218] width 451 height 213
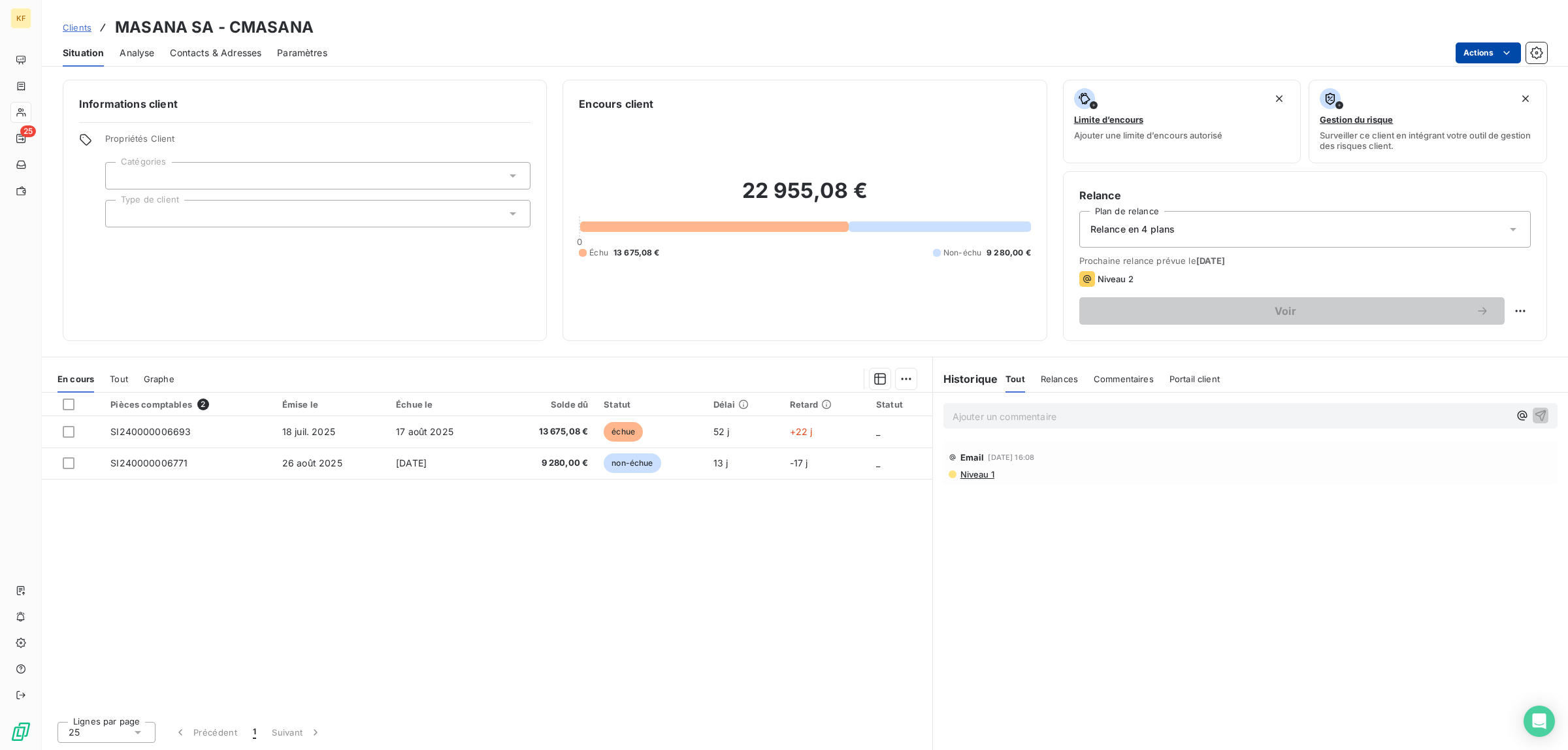
click at [1489, 54] on html "KF 25 Clients MASANA SA - CMASANA Situation Analyse Contacts & Adresses Paramèt…" at bounding box center [784, 375] width 1568 height 750
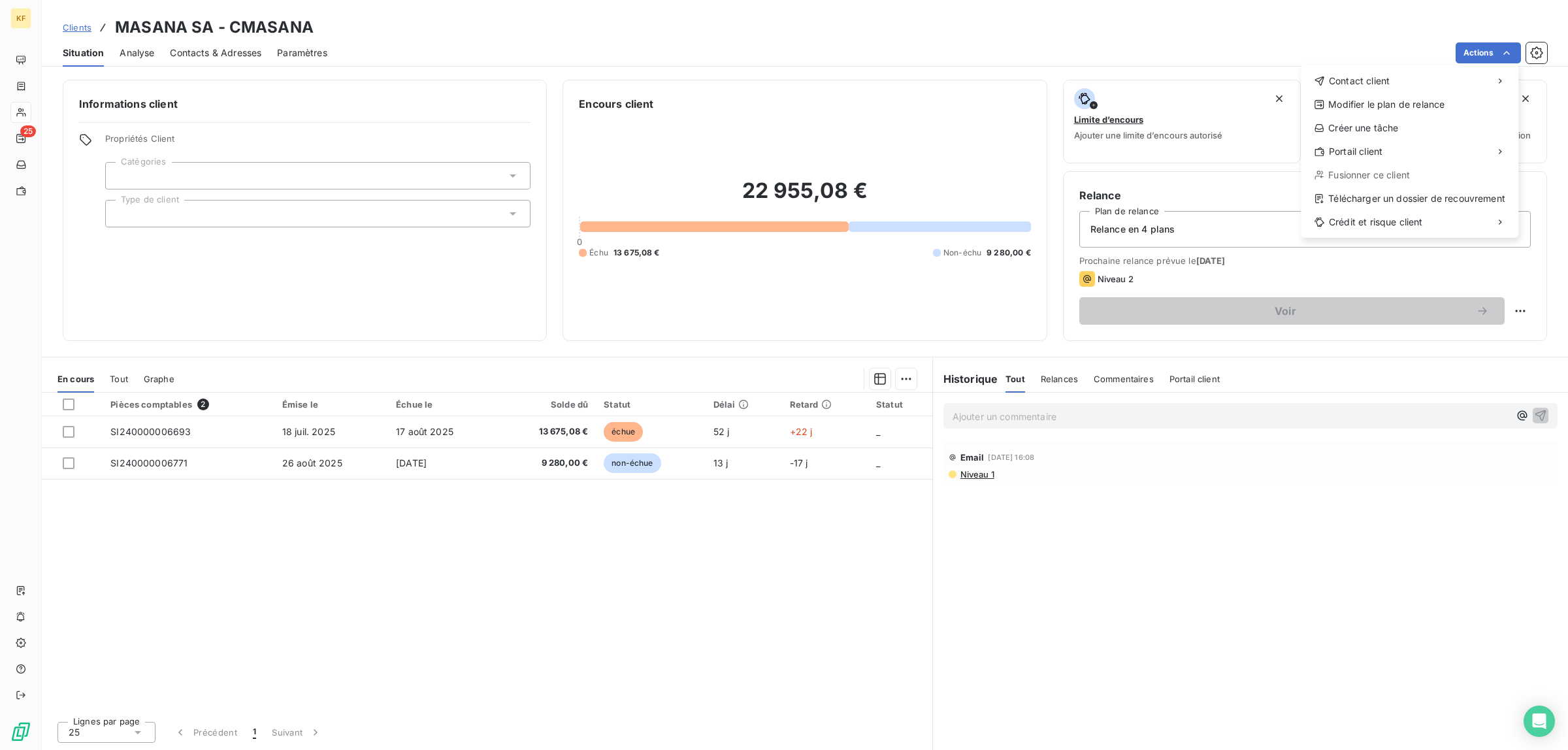
click at [531, 46] on html "KF 25 Clients MASANA SA - CMASANA Situation Analyse Contacts & Adresses Paramèt…" at bounding box center [784, 375] width 1568 height 750
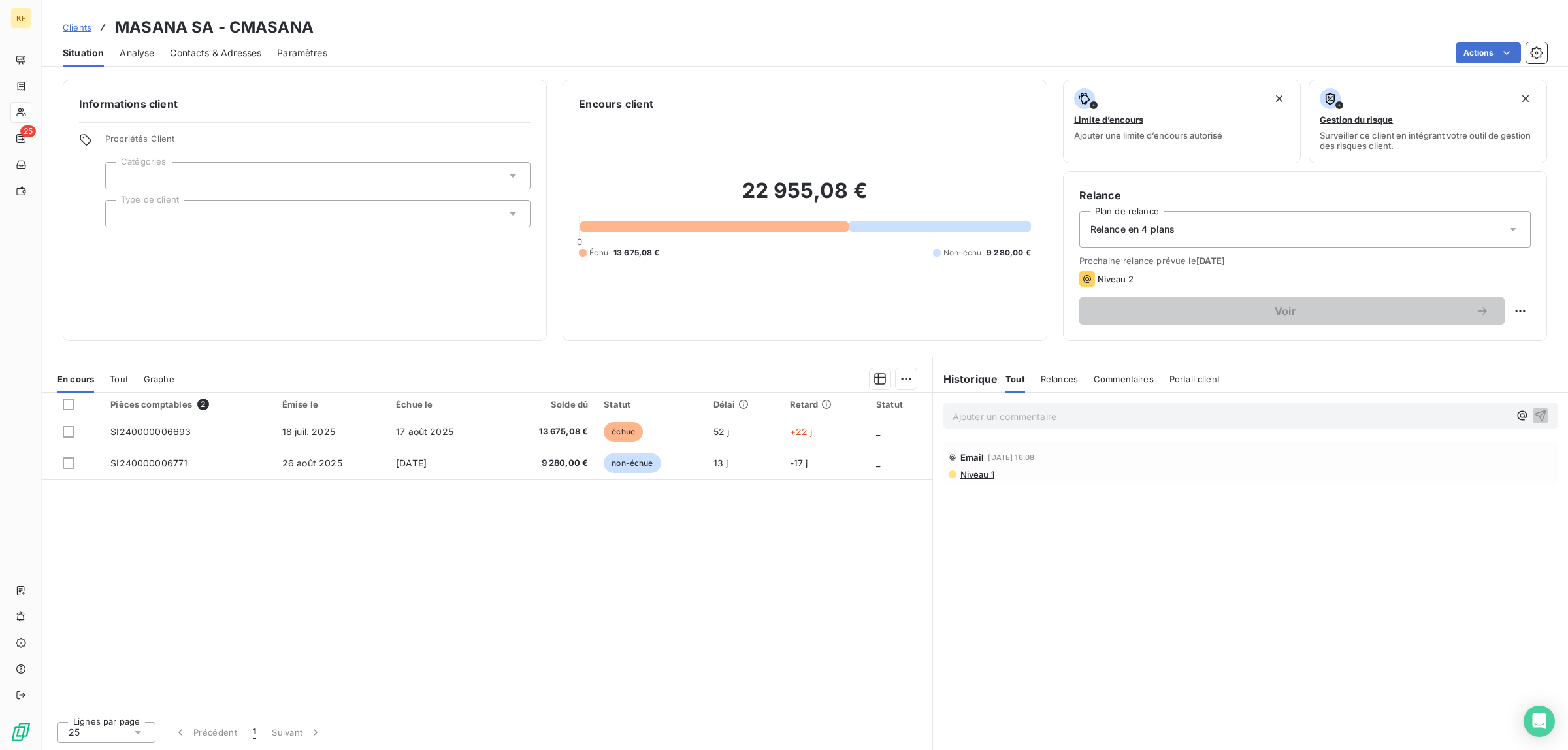
click at [131, 47] on span "Analyse" at bounding box center [137, 53] width 35 height 13
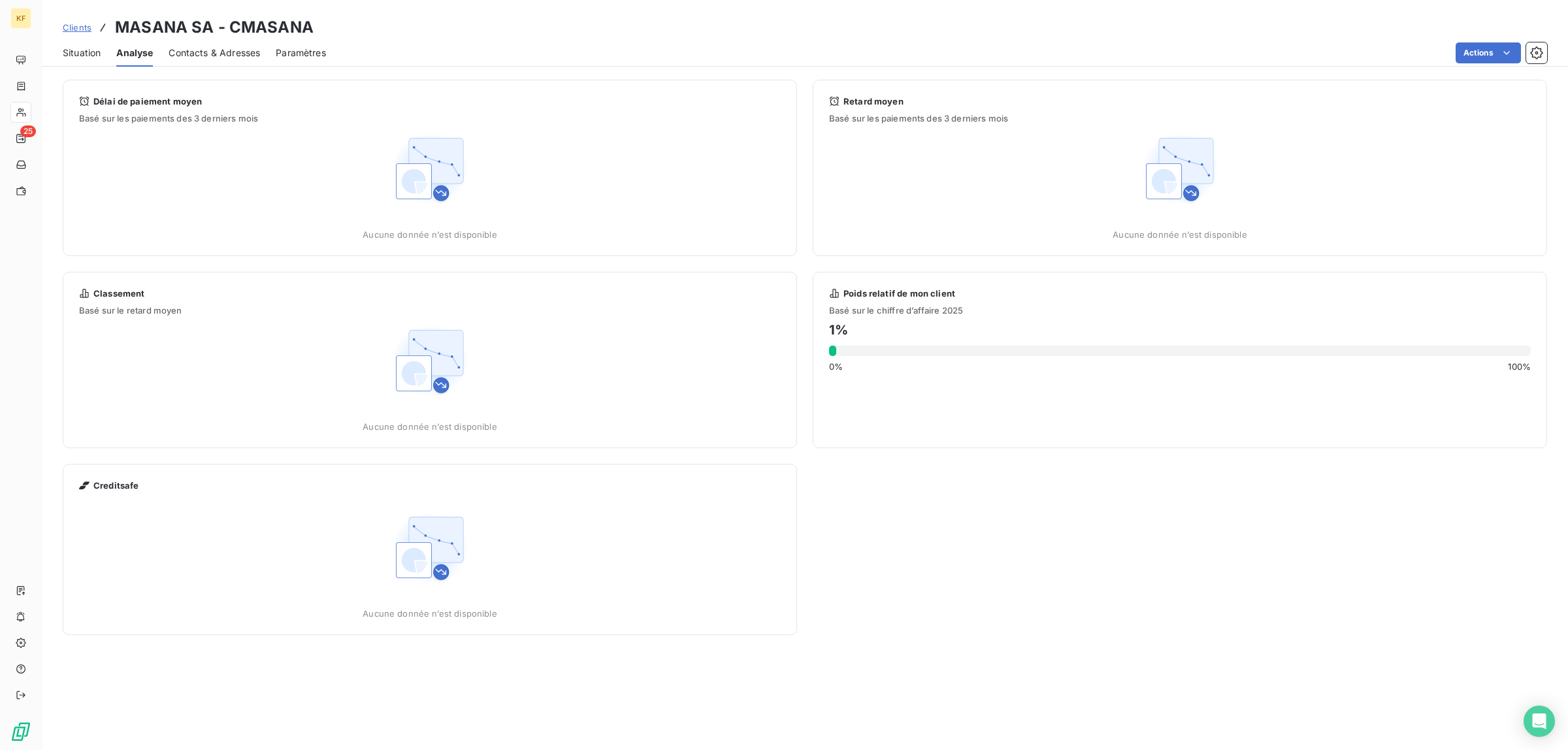
click at [222, 58] on span "Contacts & Adresses" at bounding box center [214, 53] width 92 height 13
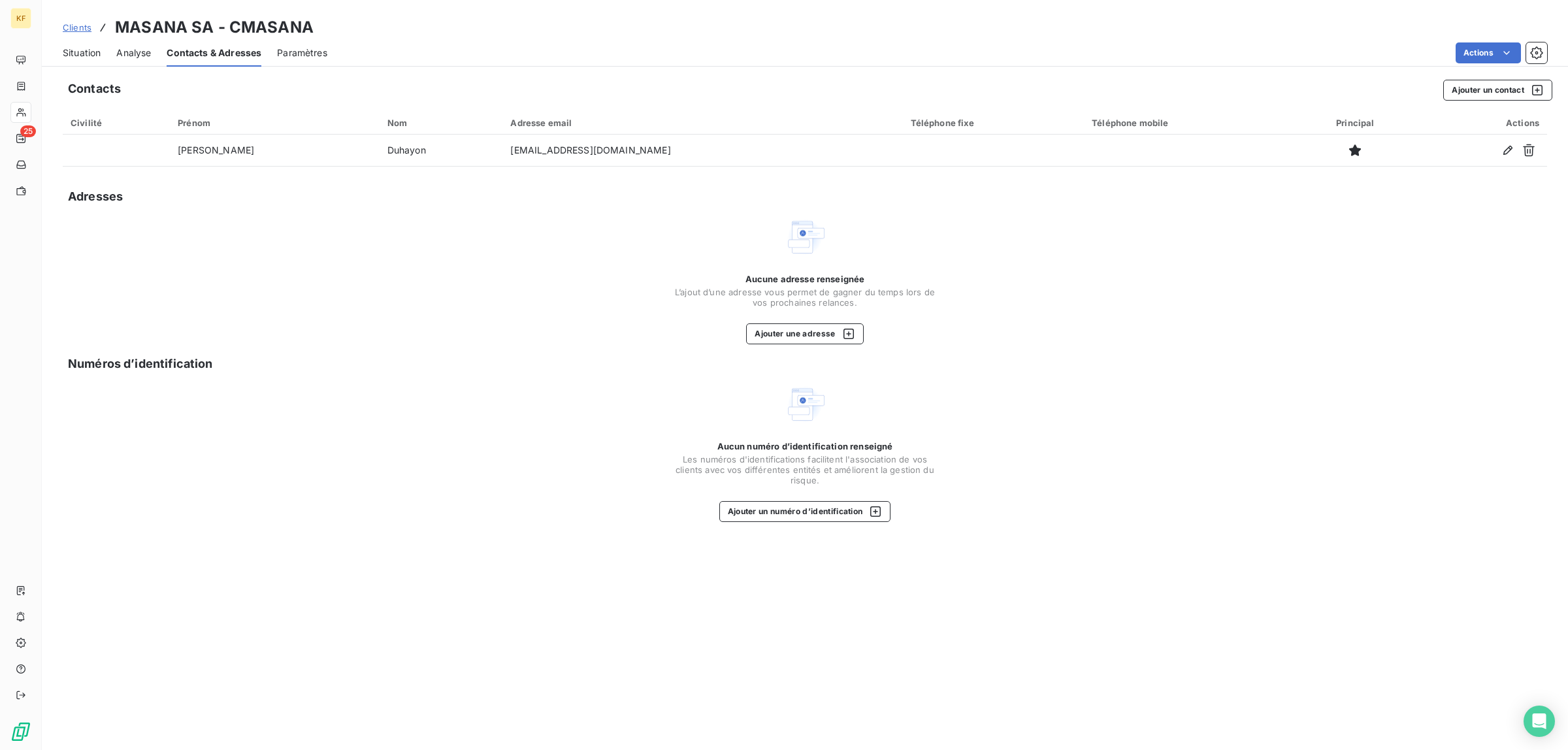
click at [303, 53] on span "Paramètres" at bounding box center [303, 53] width 51 height 13
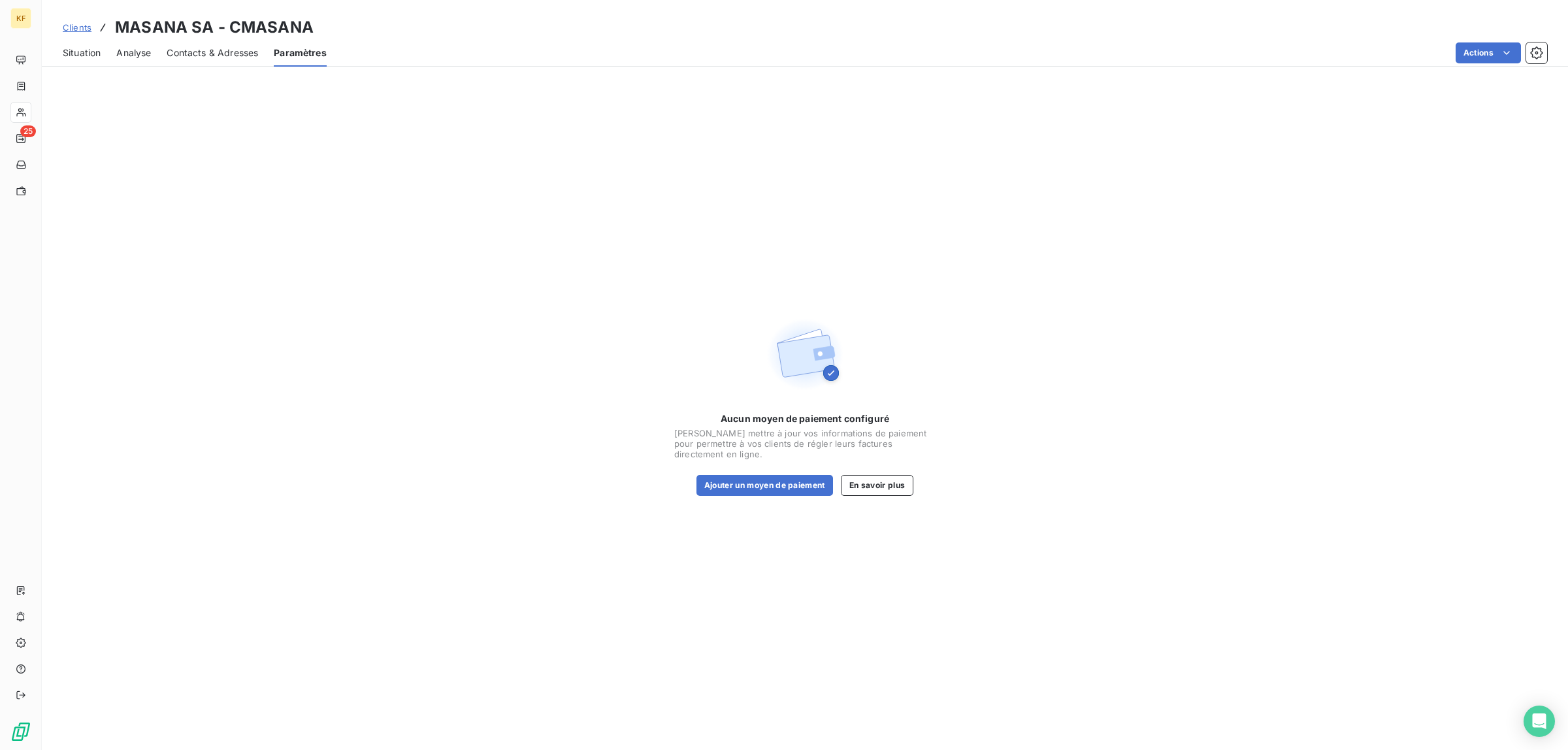
click at [126, 58] on span "Analyse" at bounding box center [134, 53] width 35 height 13
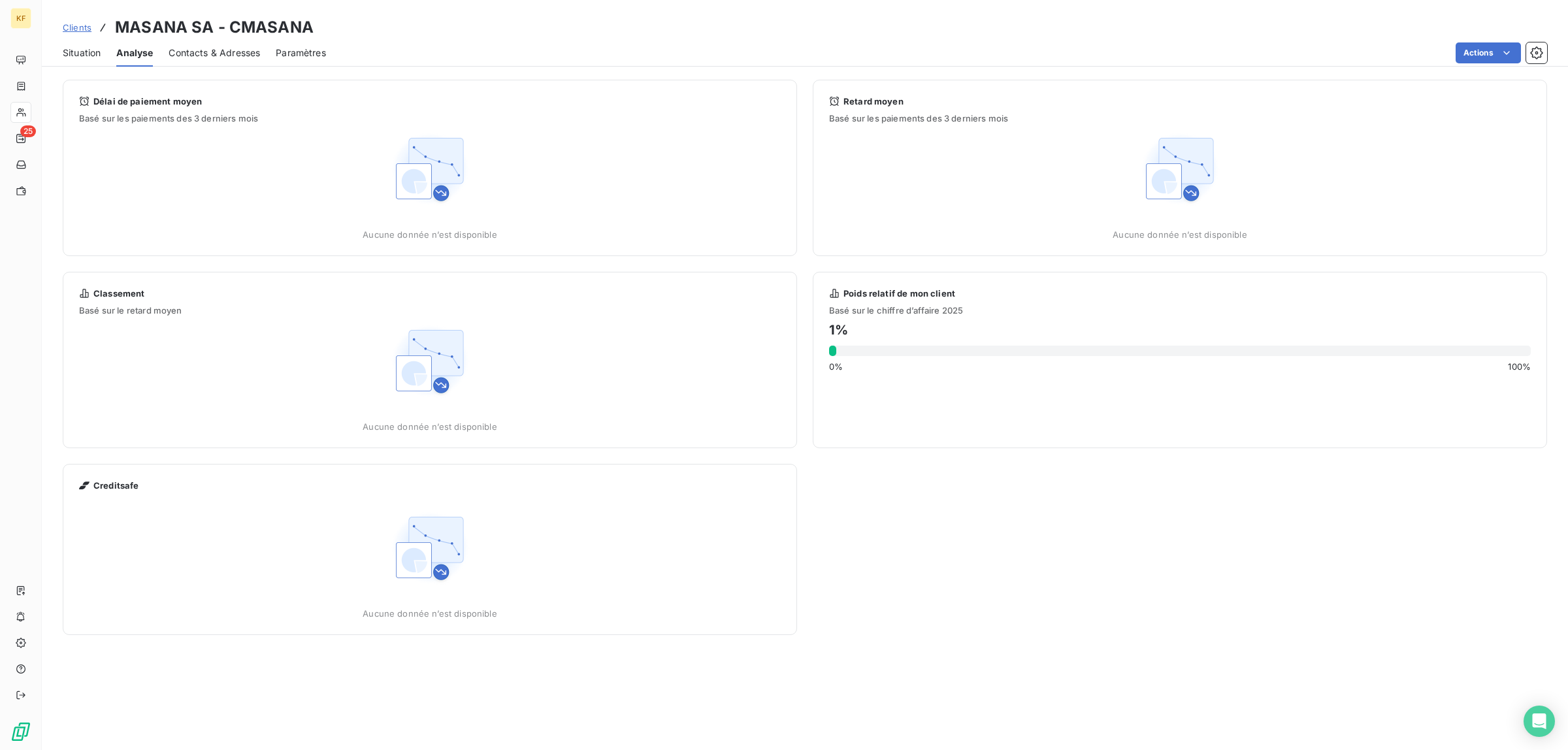
click at [88, 56] on span "Situation" at bounding box center [82, 53] width 38 height 13
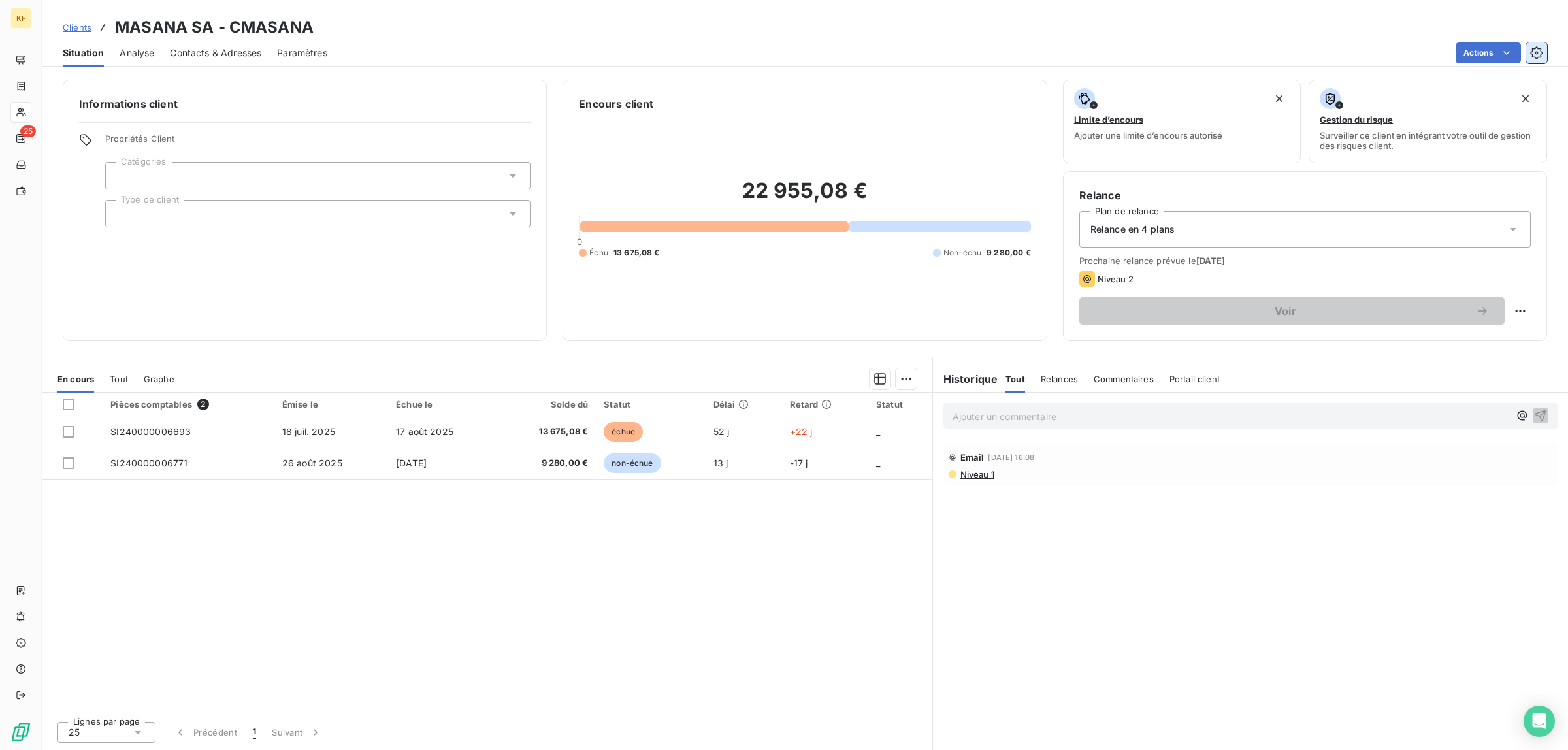
click at [1534, 53] on icon "button" at bounding box center [1537, 53] width 13 height 13
click at [462, 170] on div at bounding box center [318, 176] width 425 height 27
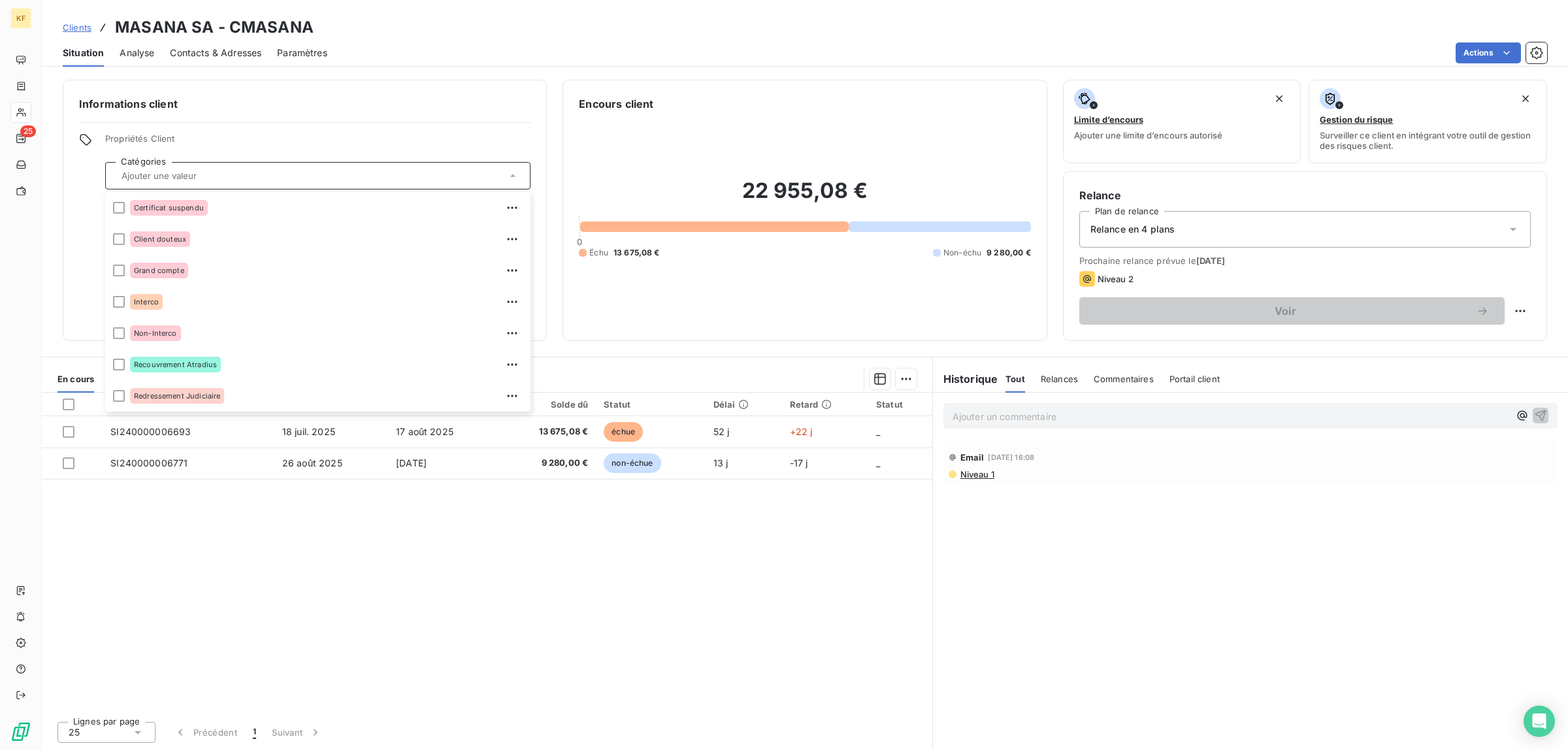
click at [56, 260] on div "Informations client Propriétés Client Catégories Certificat suspendu Client dou…" at bounding box center [805, 210] width 1526 height 262
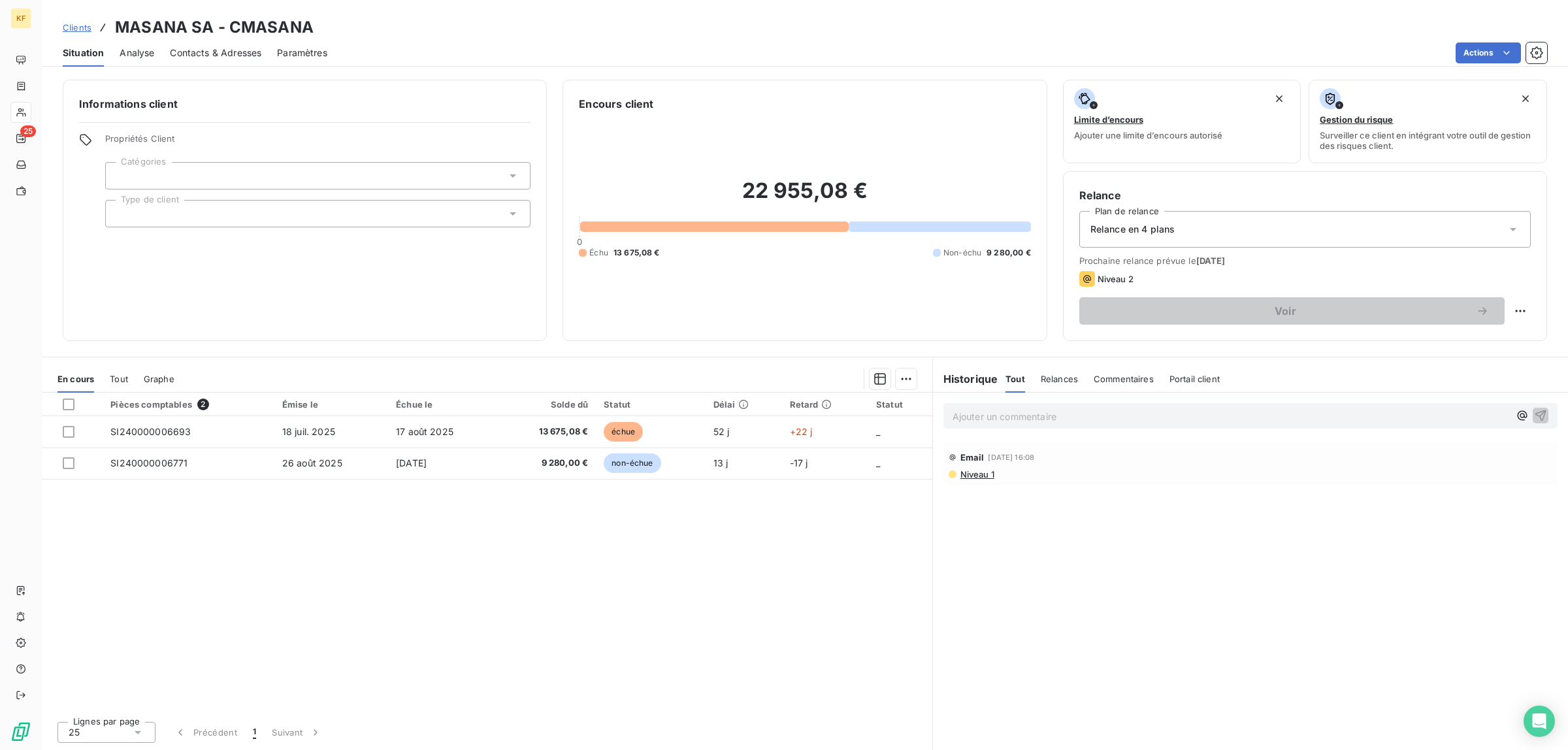
click at [183, 217] on div at bounding box center [318, 214] width 425 height 27
click at [79, 296] on div "Informations client Propriétés Client Catégories Type de client" at bounding box center [305, 210] width 484 height 262
click at [908, 380] on html "KF 25 Clients MASANA SA - CMASANA Situation Analyse Contacts & Adresses Paramèt…" at bounding box center [784, 375] width 1568 height 750
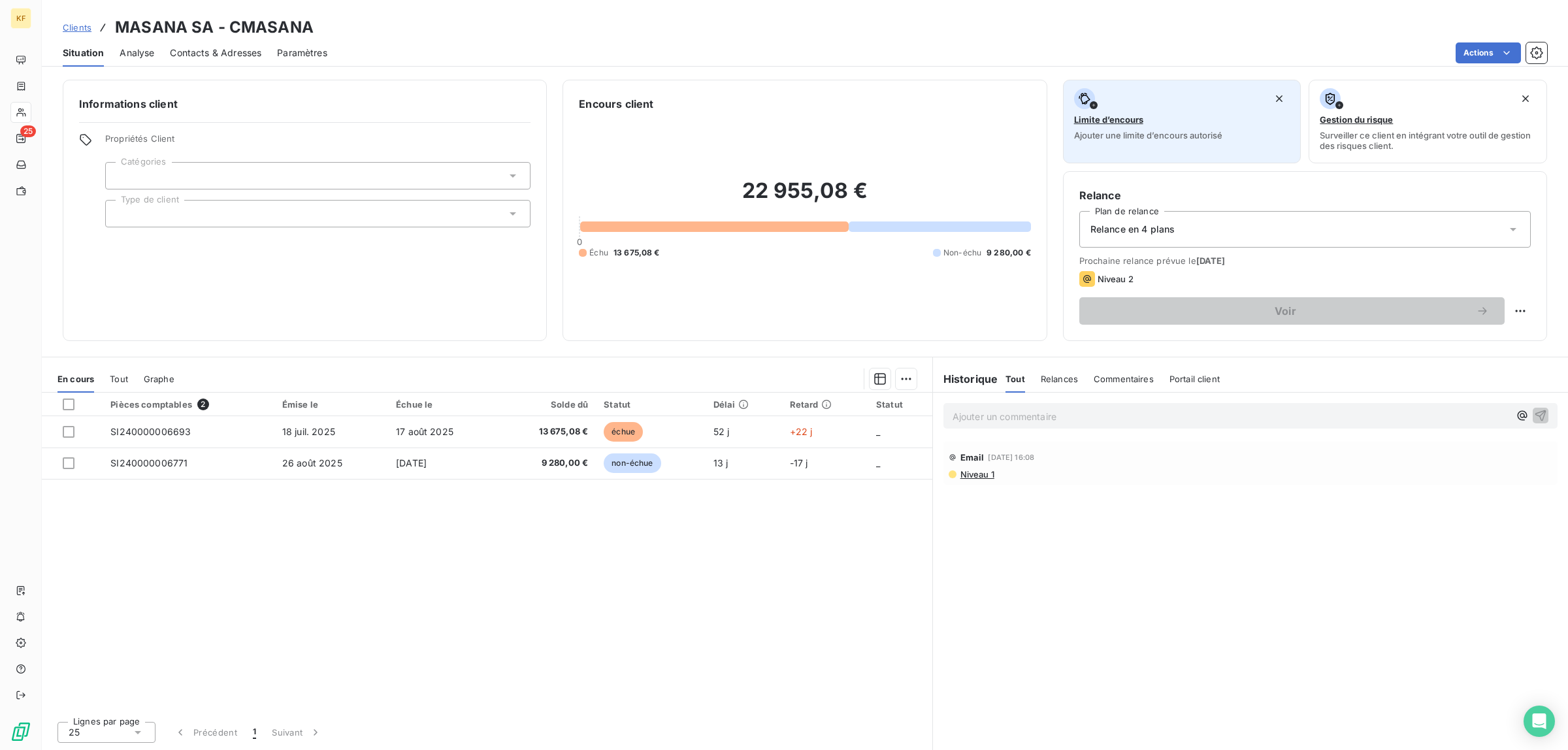
click at [1095, 116] on span "Limite d’encours" at bounding box center [1109, 119] width 69 height 10
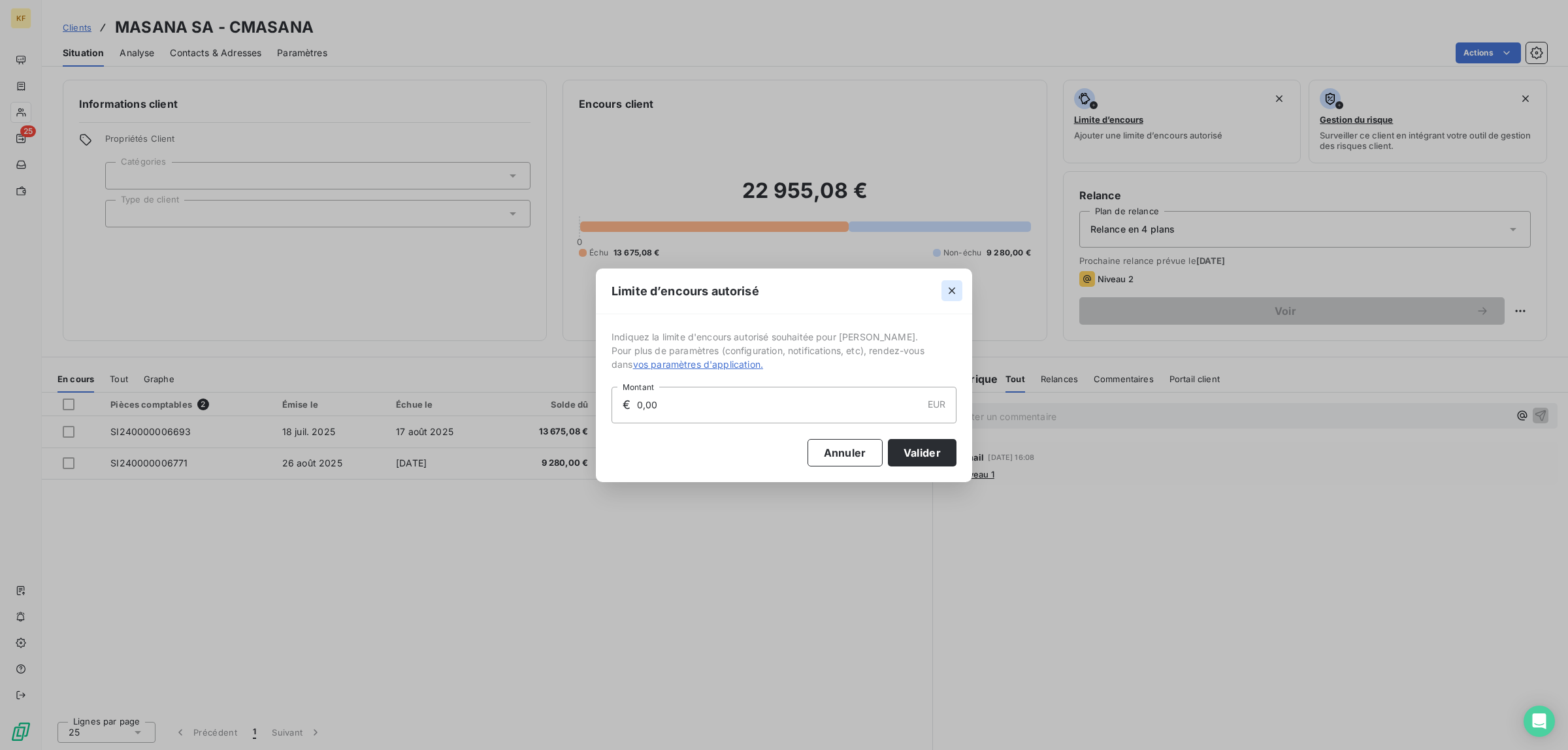
click at [948, 291] on icon "button" at bounding box center [952, 291] width 13 height 13
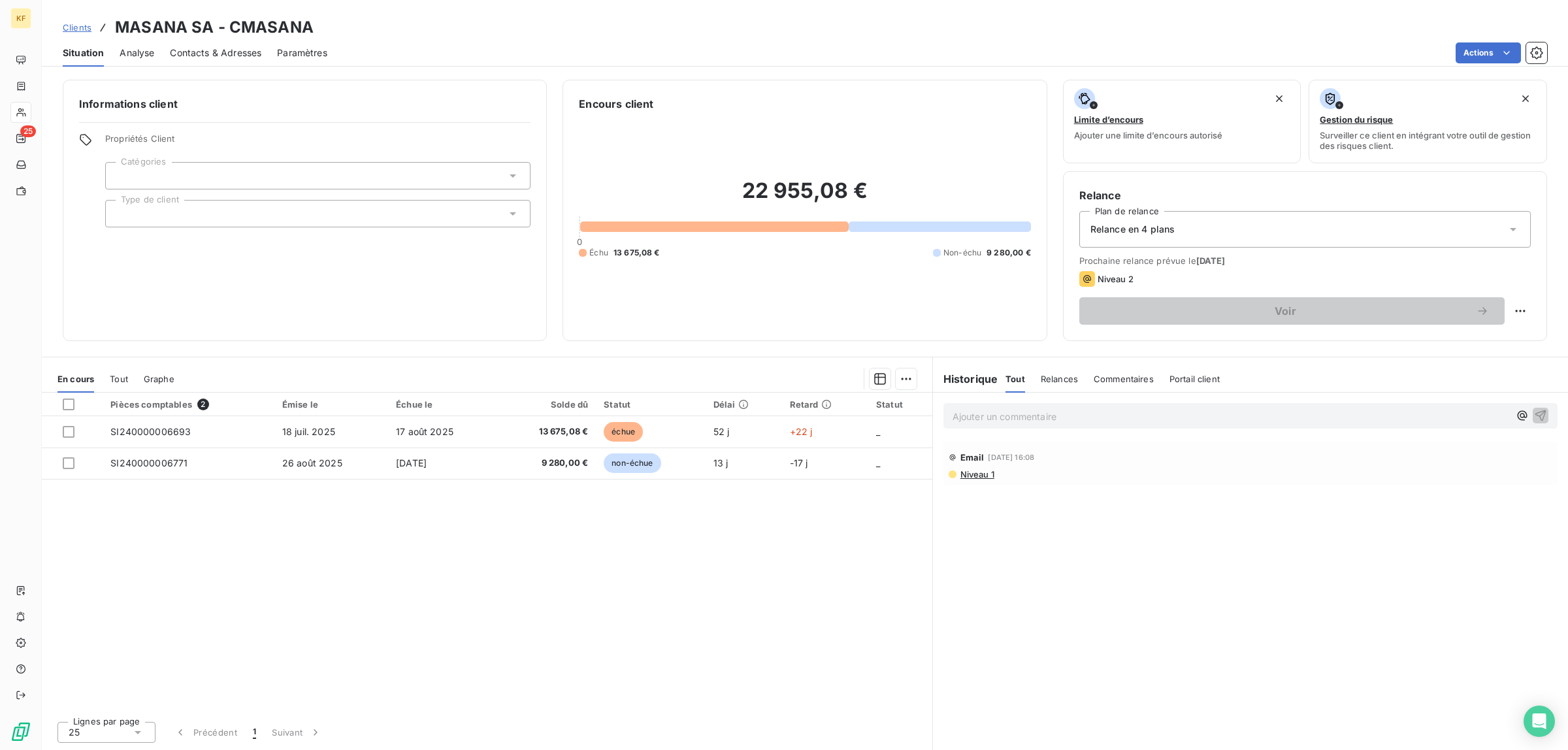
click at [1234, 243] on div "Relance en 4 plans" at bounding box center [1304, 229] width 451 height 37
click at [1532, 325] on div "Relance Plan de relance Relance en 4 plans Prochaine relance prévue le 11 sept.…" at bounding box center [1305, 256] width 484 height 170
click at [1523, 315] on html "KF 25 Clients MASANA SA - CMASANA Situation Analyse Contacts & Adresses Paramèt…" at bounding box center [784, 375] width 1568 height 750
click at [1522, 285] on html "KF 25 Clients MASANA SA - CMASANA Situation Analyse Contacts & Adresses Paramèt…" at bounding box center [784, 375] width 1568 height 750
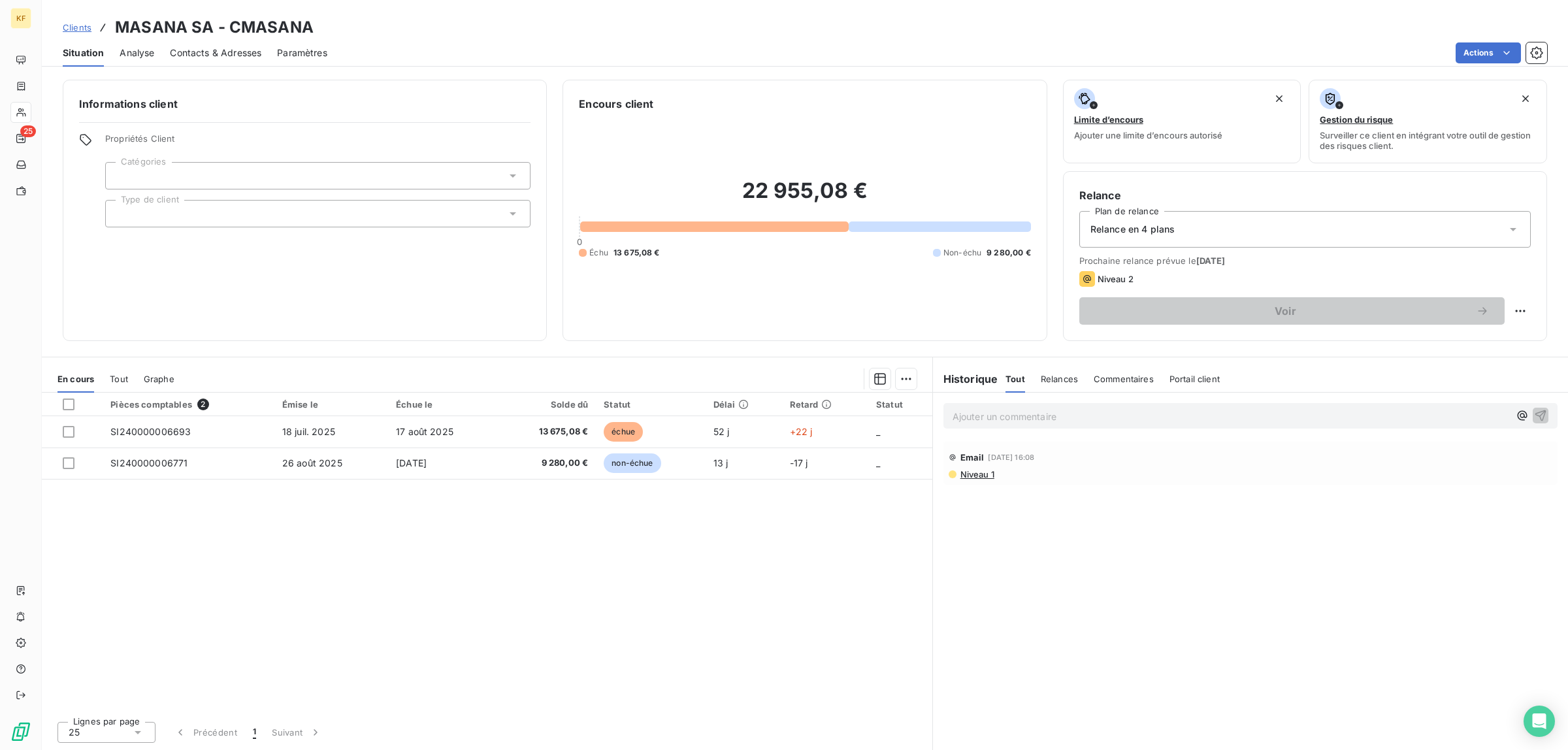
click at [1340, 210] on div "Relance Plan de relance Relance en 4 plans Prochaine relance prévue le 11 sept.…" at bounding box center [1304, 257] width 451 height 137
click at [1321, 230] on div "Relance en 4 plans" at bounding box center [1304, 229] width 451 height 37
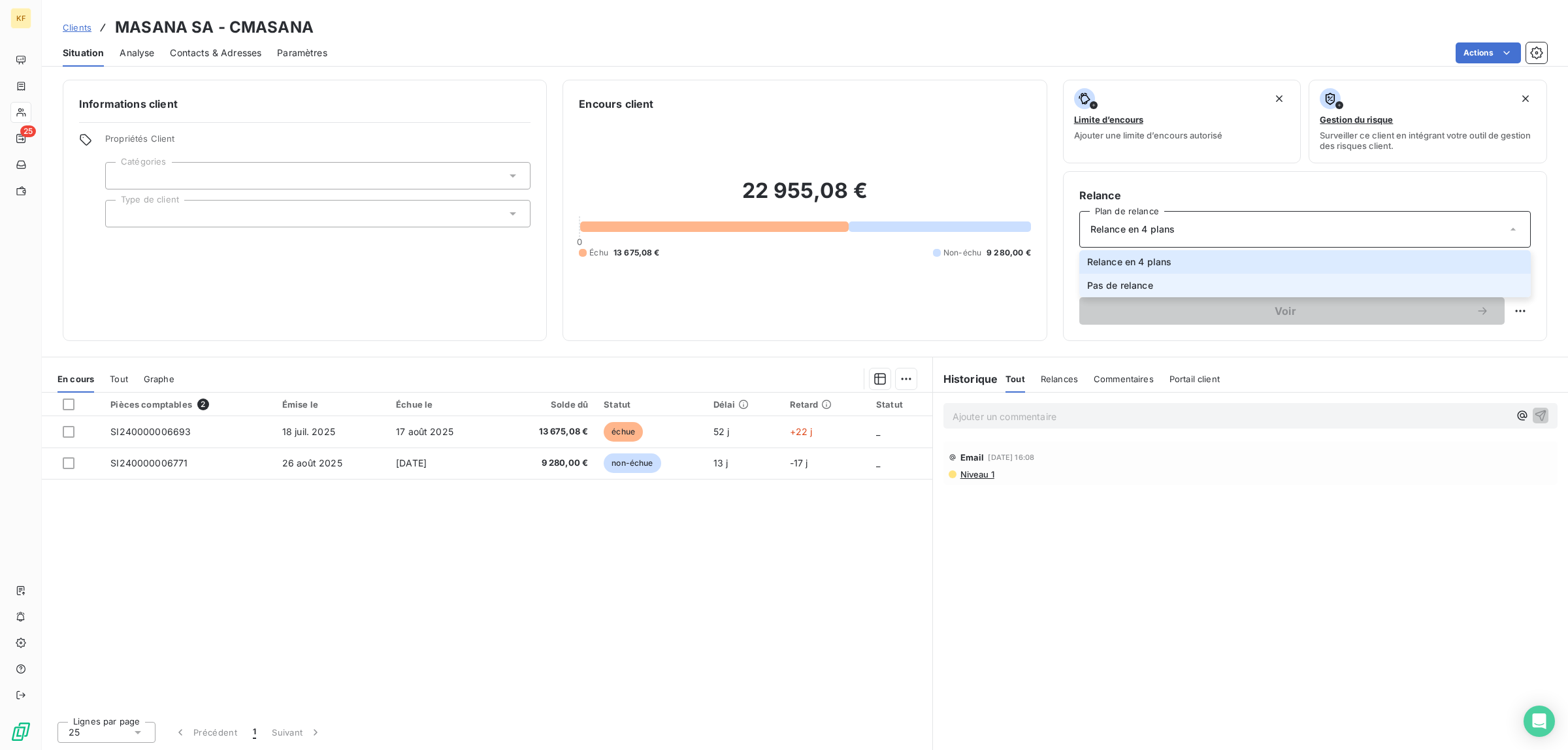
click at [1148, 283] on span "Pas de relance" at bounding box center [1119, 285] width 66 height 13
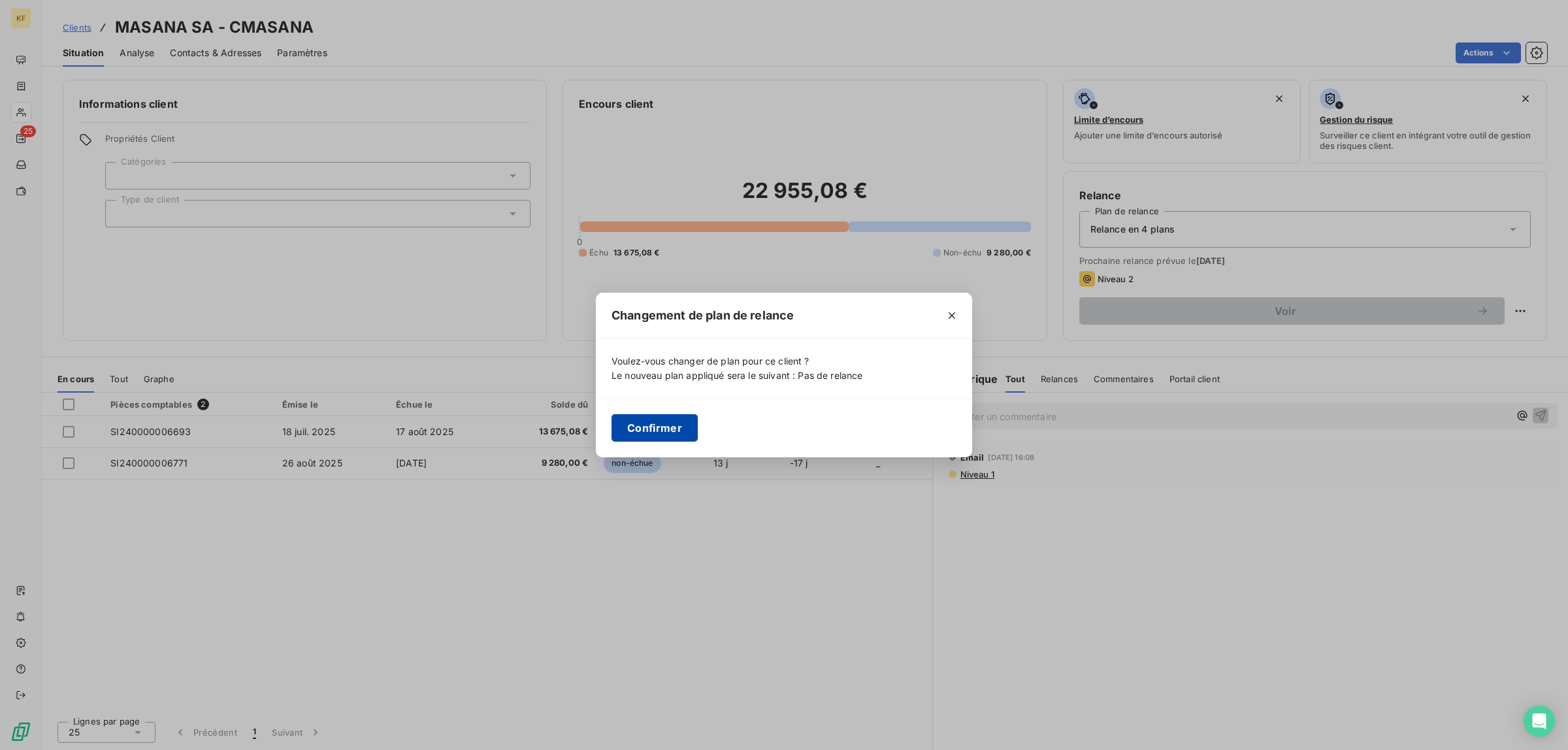
click at [657, 427] on button "Confirmer" at bounding box center [654, 428] width 86 height 27
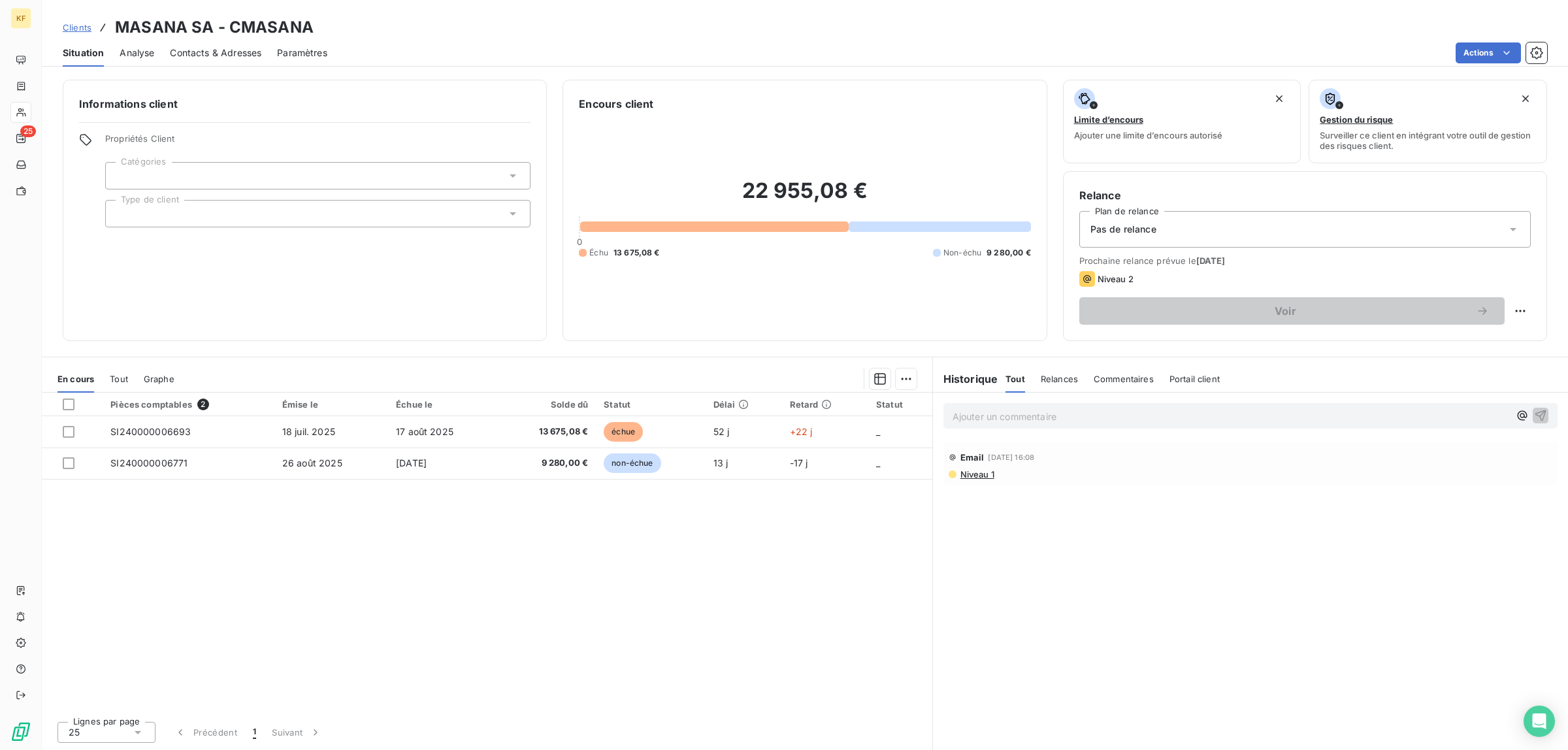
click at [439, 50] on div "Actions" at bounding box center [945, 53] width 1204 height 21
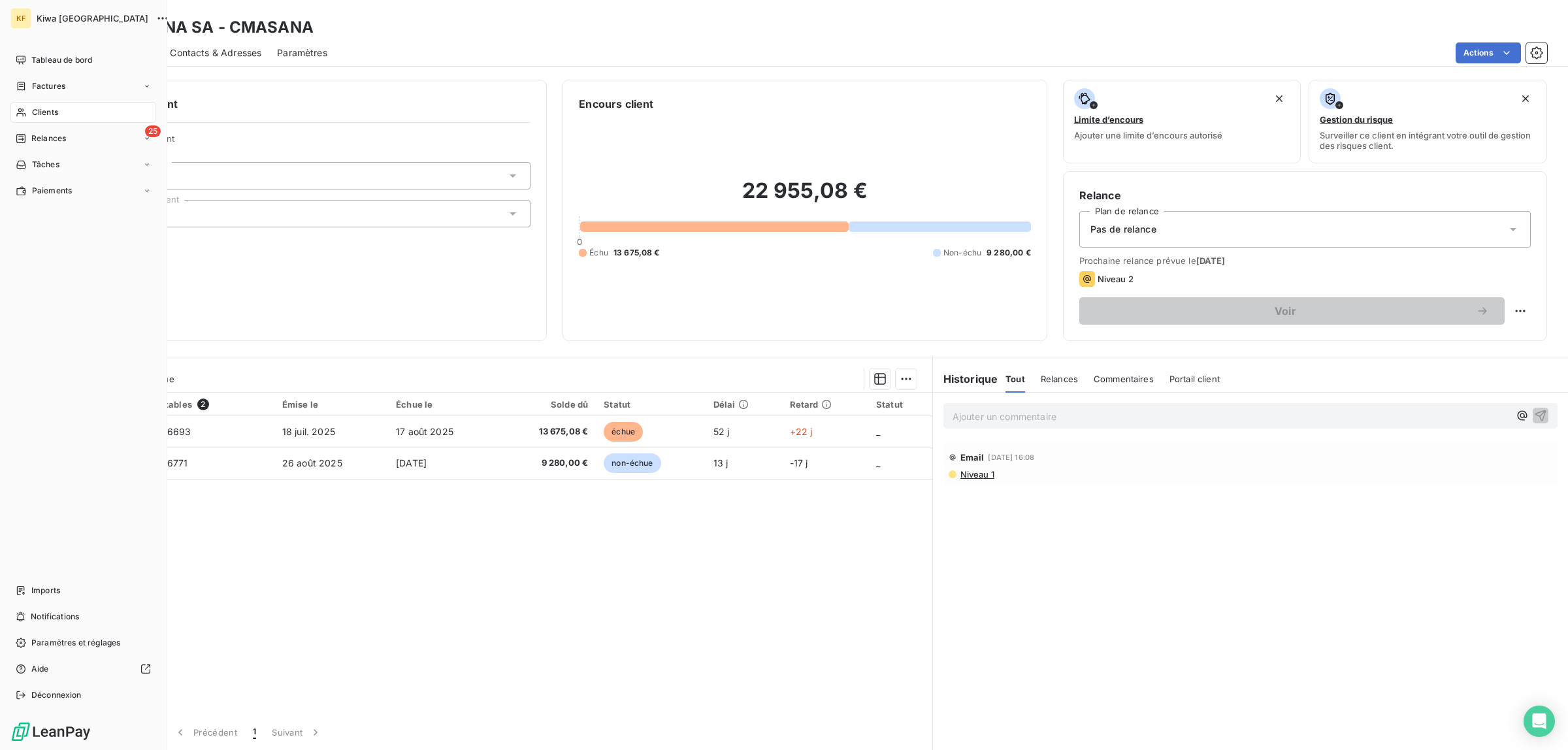
click at [31, 18] on div "KF Kiwa France" at bounding box center [83, 18] width 146 height 21
